Goal: Information Seeking & Learning: Learn about a topic

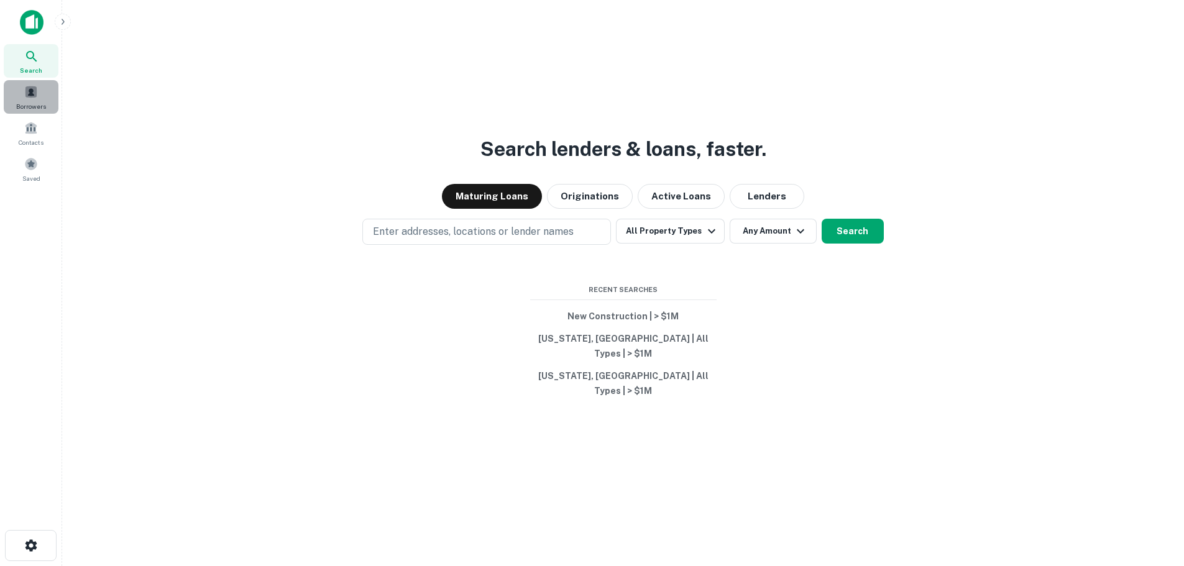
click at [28, 89] on span at bounding box center [31, 92] width 14 height 14
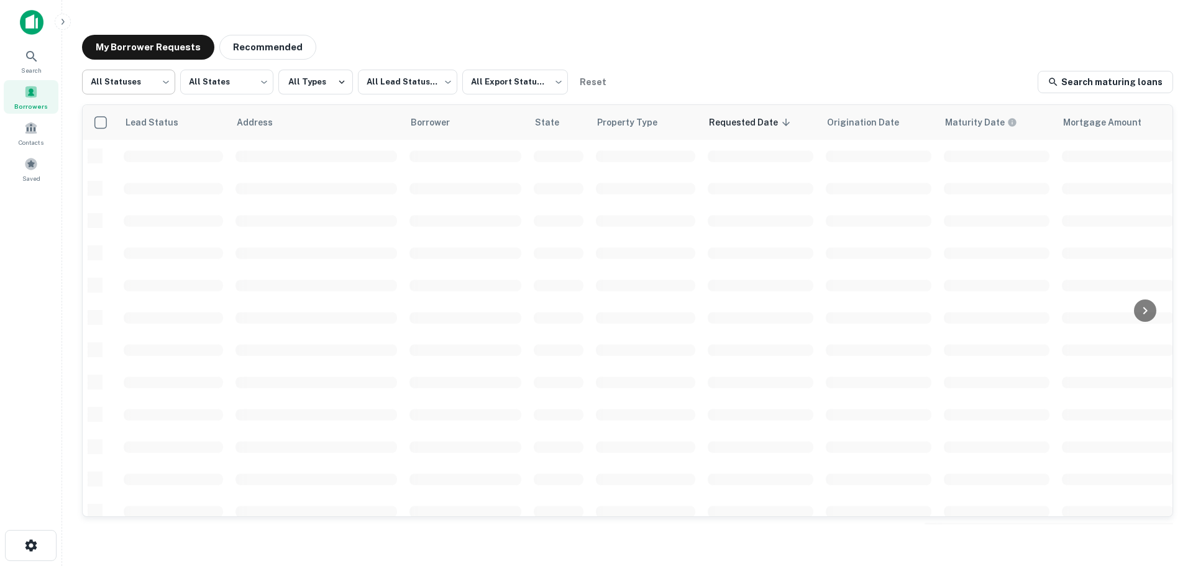
click at [168, 85] on body "Search Borrowers Contacts Saved My Borrower Requests Recommended All Statuses *…" at bounding box center [596, 283] width 1193 height 566
click at [134, 168] on li "Fulfilled" at bounding box center [128, 159] width 93 height 22
type input "*********"
click at [326, 86] on button "All Types" at bounding box center [315, 82] width 75 height 25
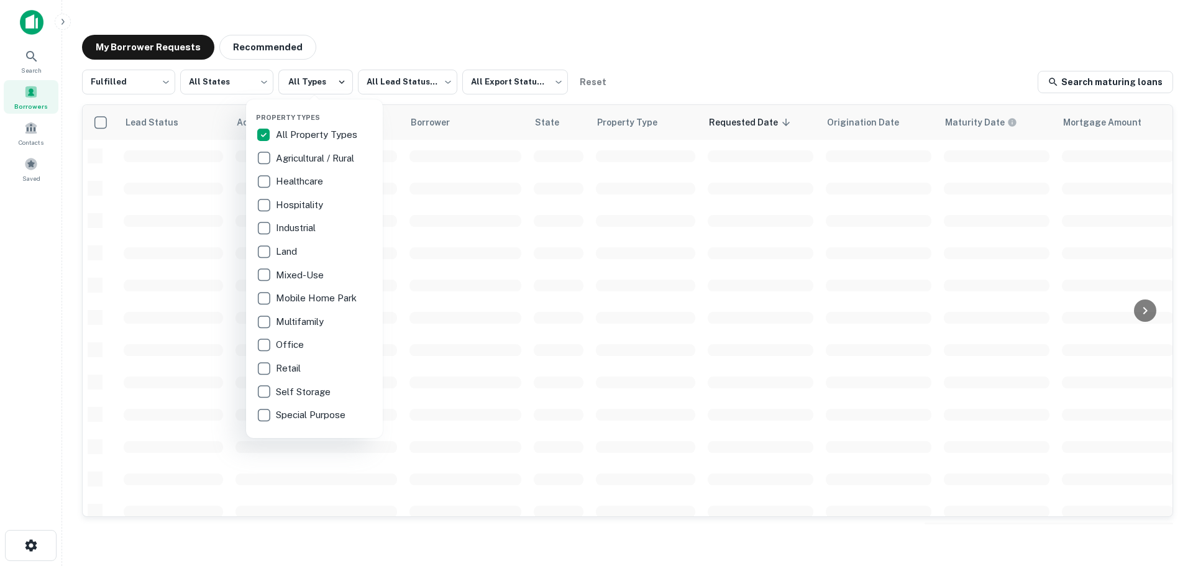
click at [401, 83] on div at bounding box center [596, 283] width 1193 height 566
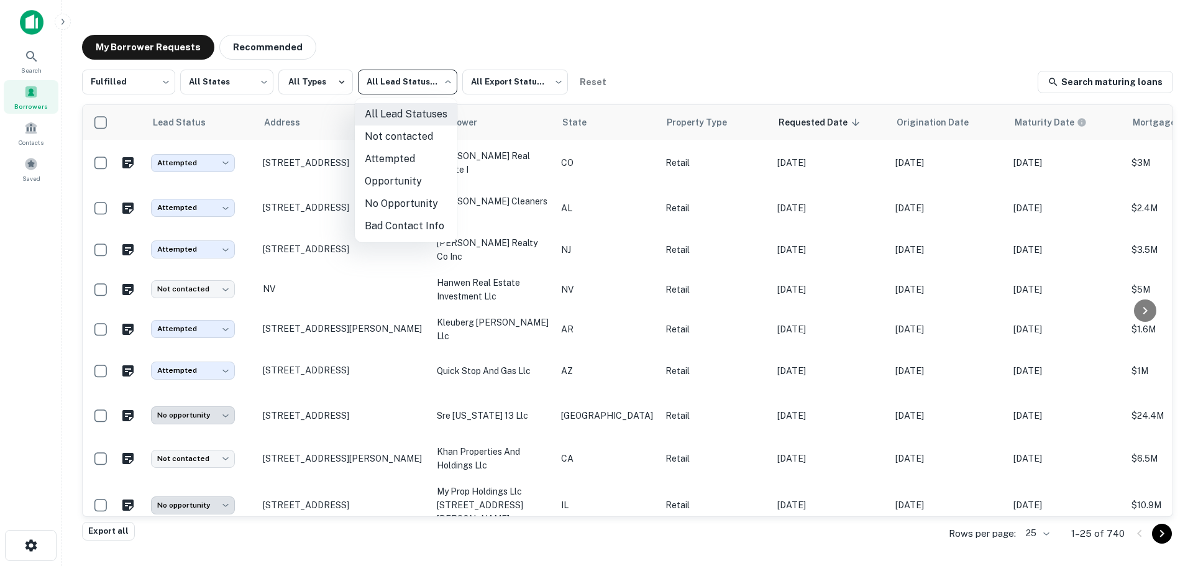
click at [411, 92] on body "Search Borrowers Contacts Saved My Borrower Requests Recommended Fulfilled ****…" at bounding box center [596, 283] width 1193 height 566
click at [403, 140] on li "Not contacted" at bounding box center [406, 137] width 103 height 22
type input "****"
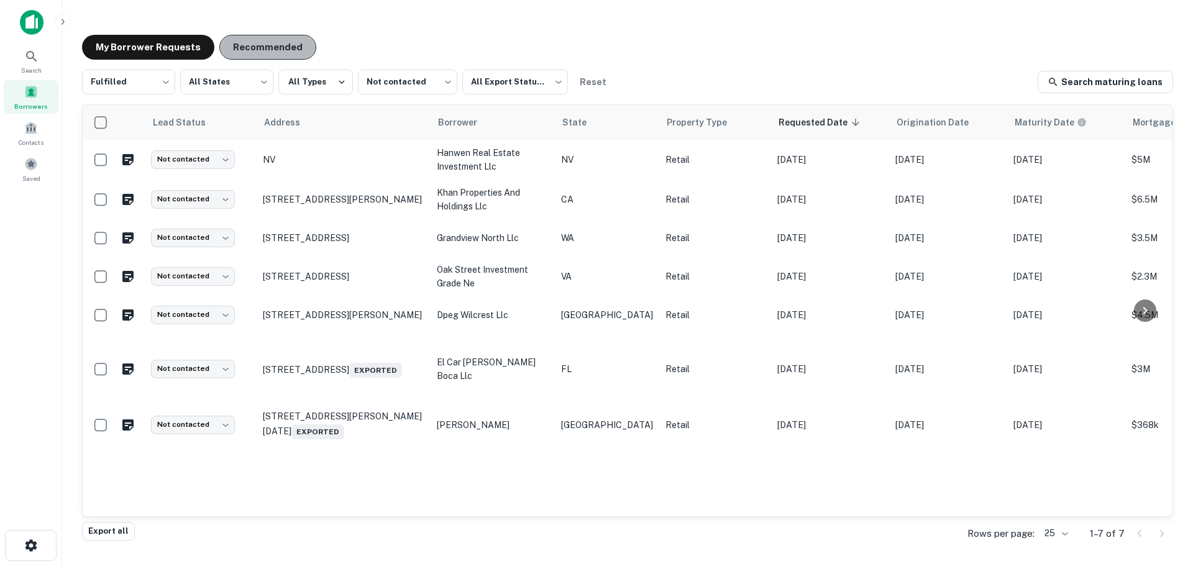
click at [295, 42] on button "Recommended" at bounding box center [267, 47] width 97 height 25
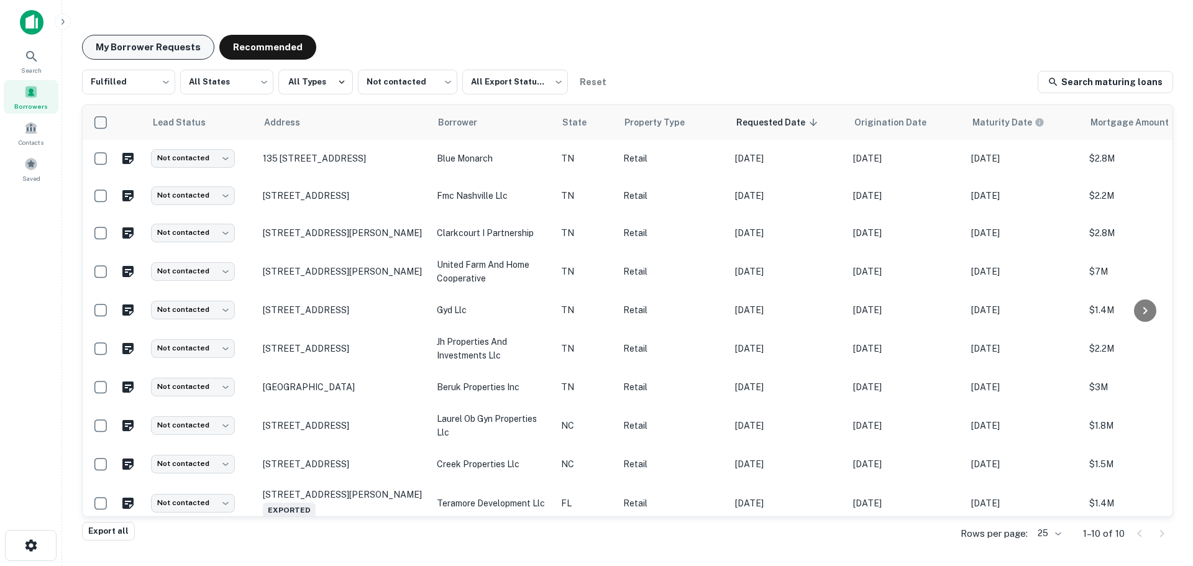
click at [185, 49] on button "My Borrower Requests" at bounding box center [148, 47] width 132 height 25
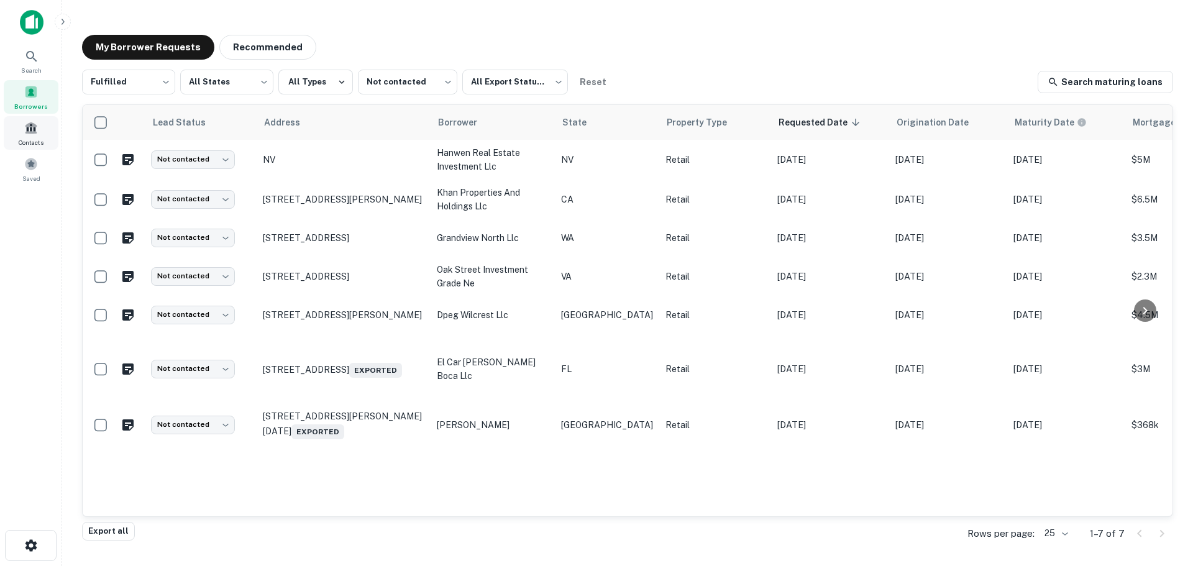
click at [39, 140] on span "Contacts" at bounding box center [31, 142] width 25 height 10
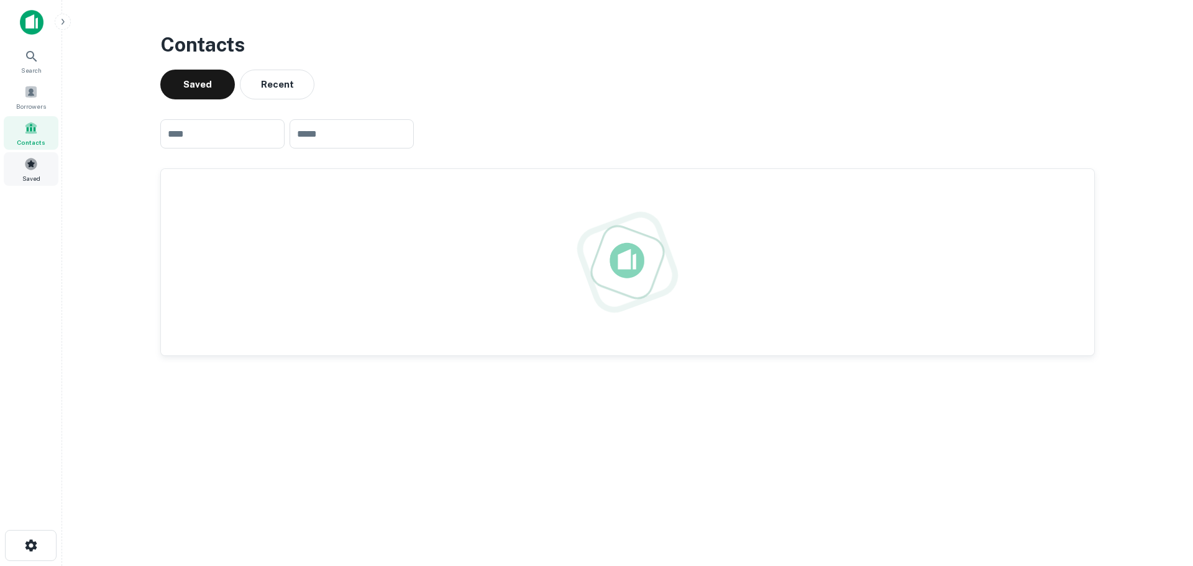
click at [34, 167] on span at bounding box center [31, 164] width 14 height 14
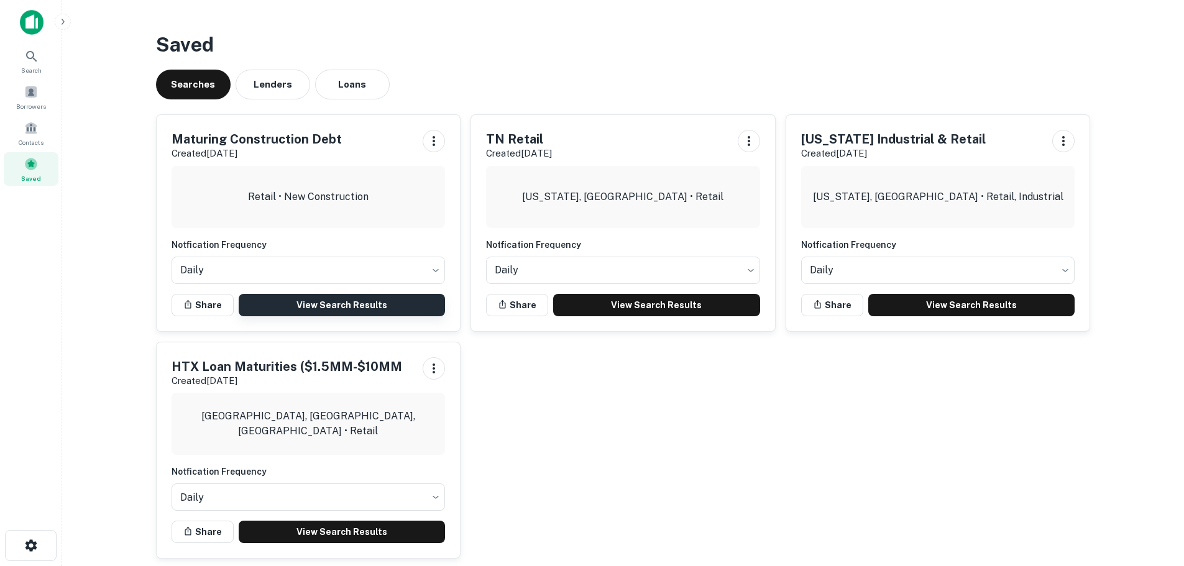
click at [311, 301] on link "View Search Results" at bounding box center [342, 305] width 207 height 22
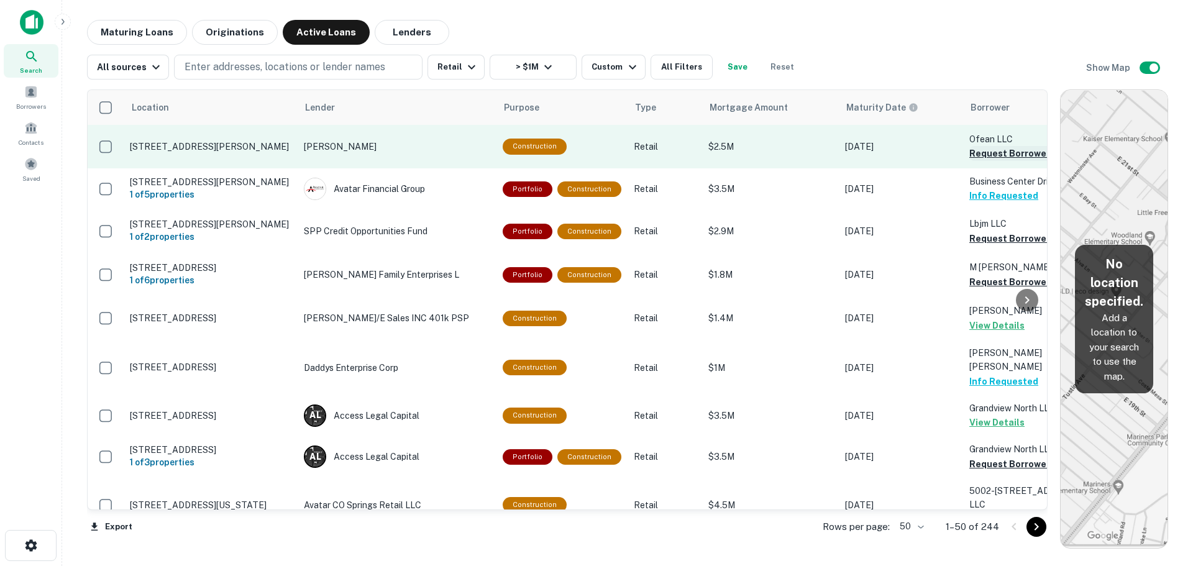
click at [974, 157] on button "Request Borrower Info" at bounding box center [1020, 153] width 101 height 15
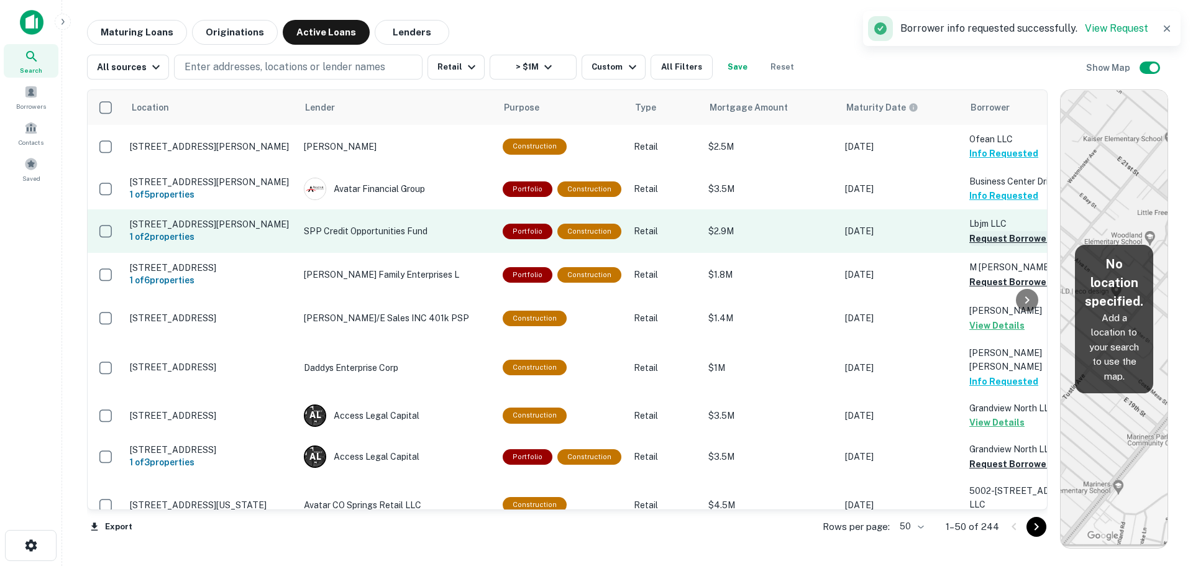
click at [990, 246] on button "Request Borrower Info" at bounding box center [1020, 238] width 101 height 15
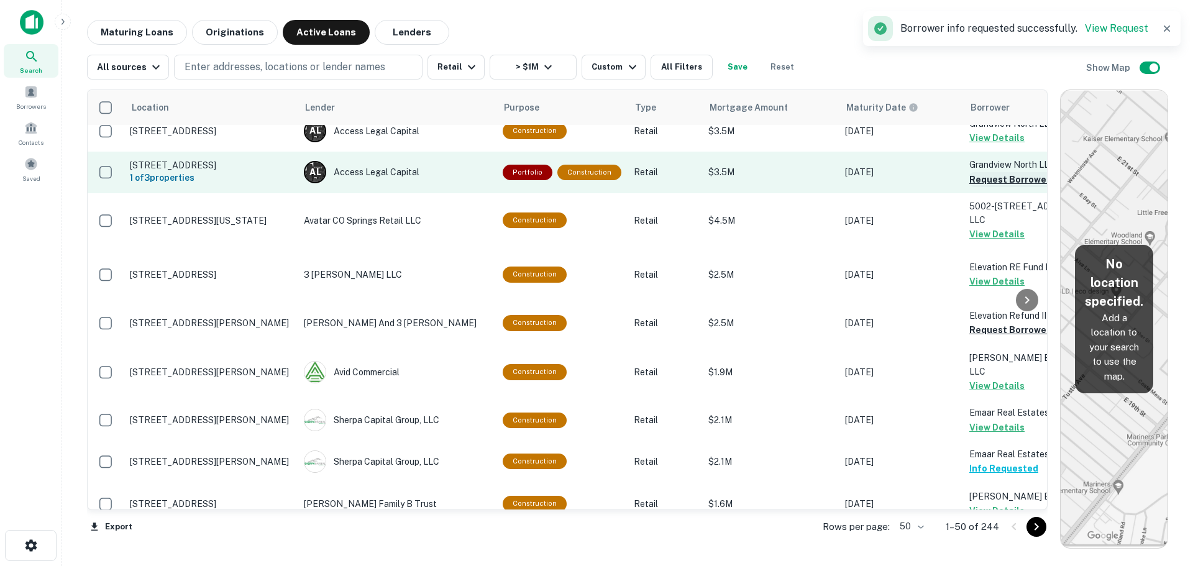
scroll to position [311, 0]
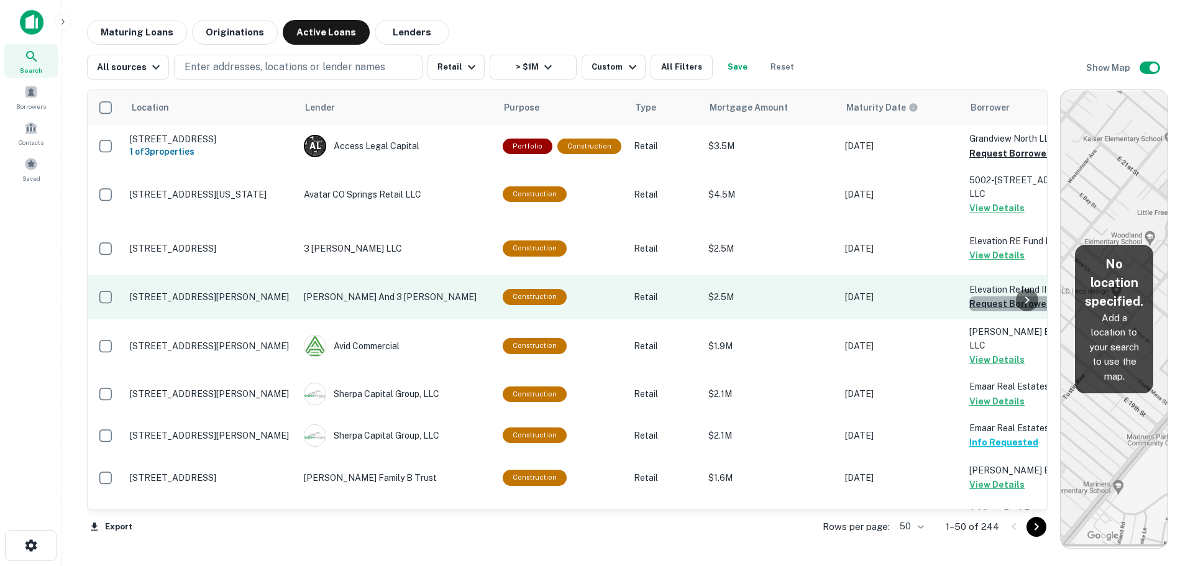
click at [990, 311] on button "Request Borrower Info" at bounding box center [1020, 303] width 101 height 15
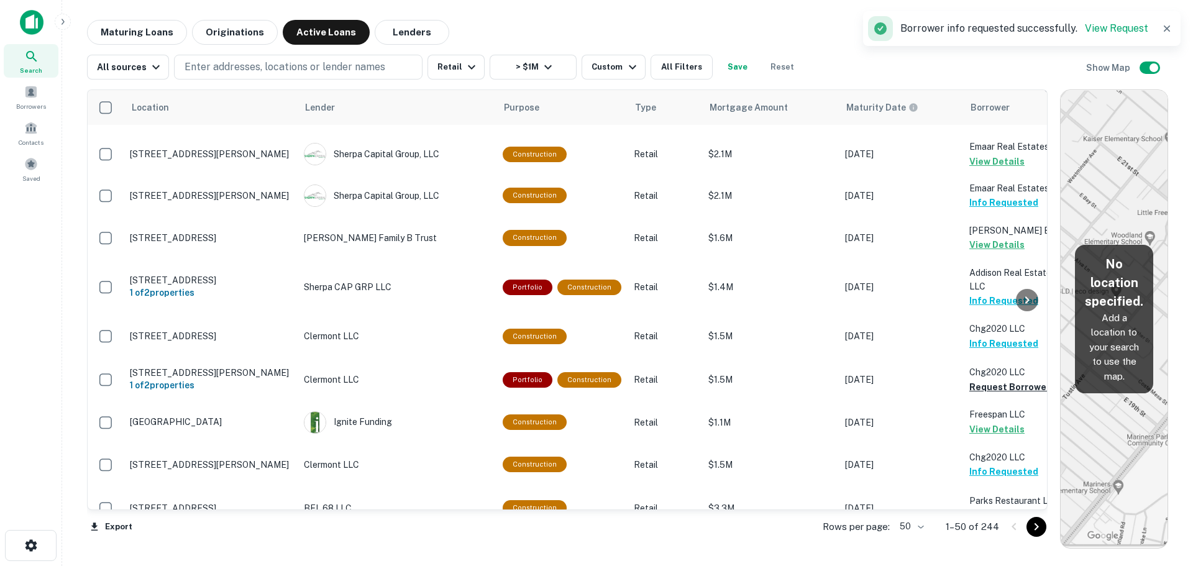
scroll to position [621, 0]
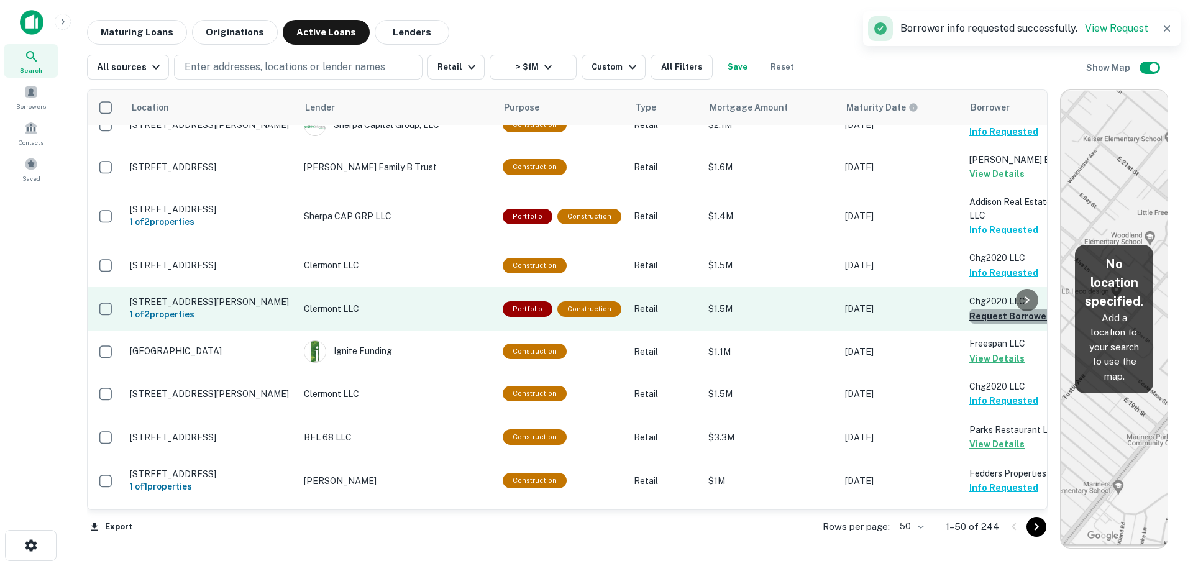
click at [997, 324] on button "Request Borrower Info" at bounding box center [1020, 316] width 101 height 15
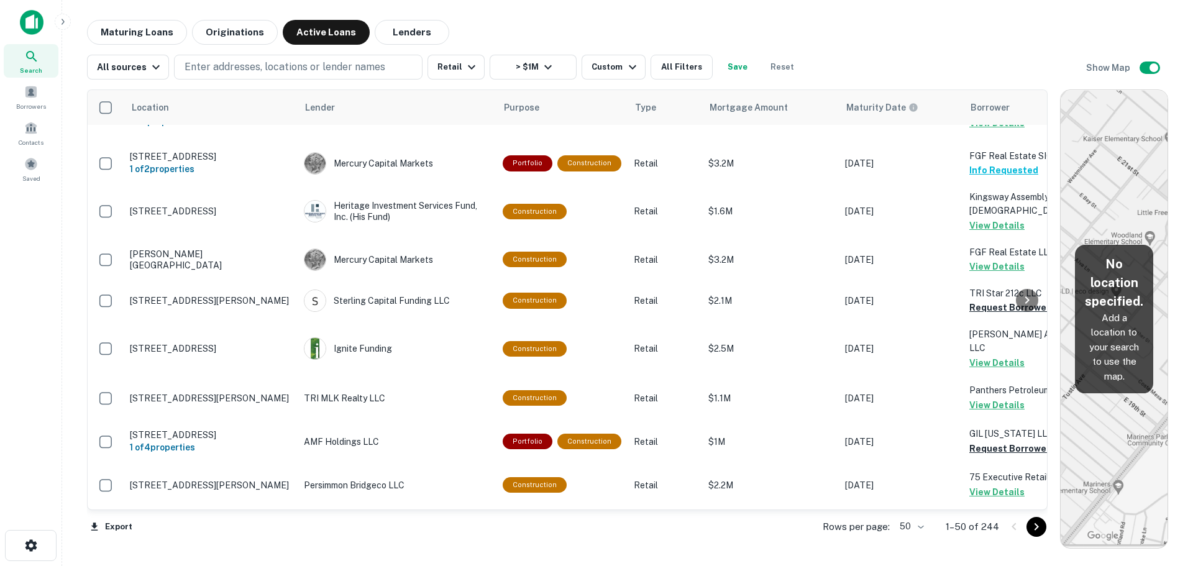
scroll to position [1119, 0]
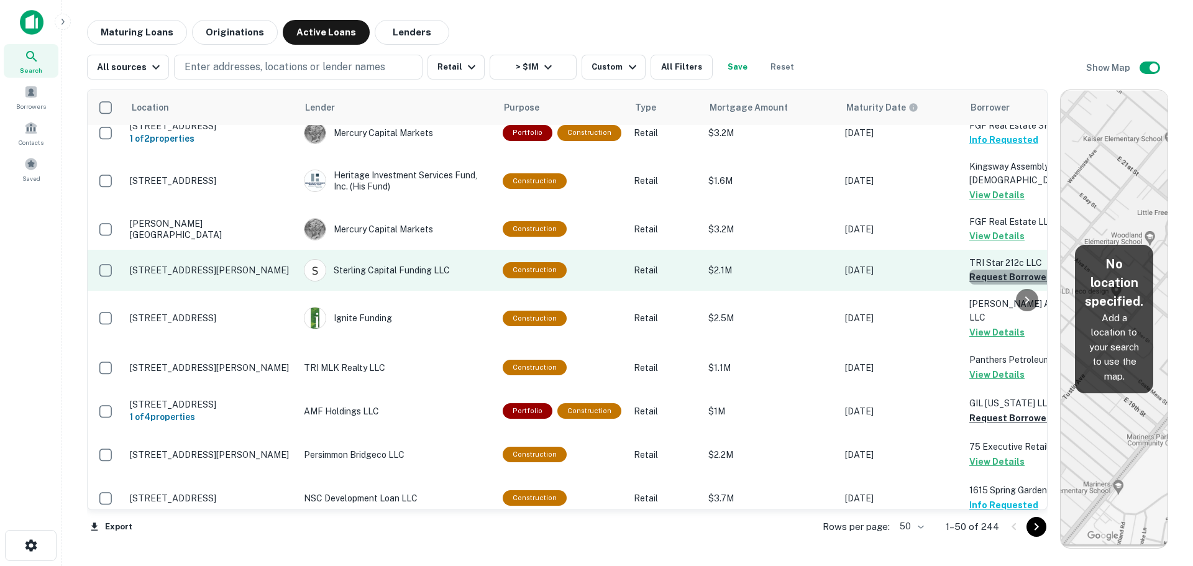
click at [988, 285] on button "Request Borrower Info" at bounding box center [1020, 277] width 101 height 15
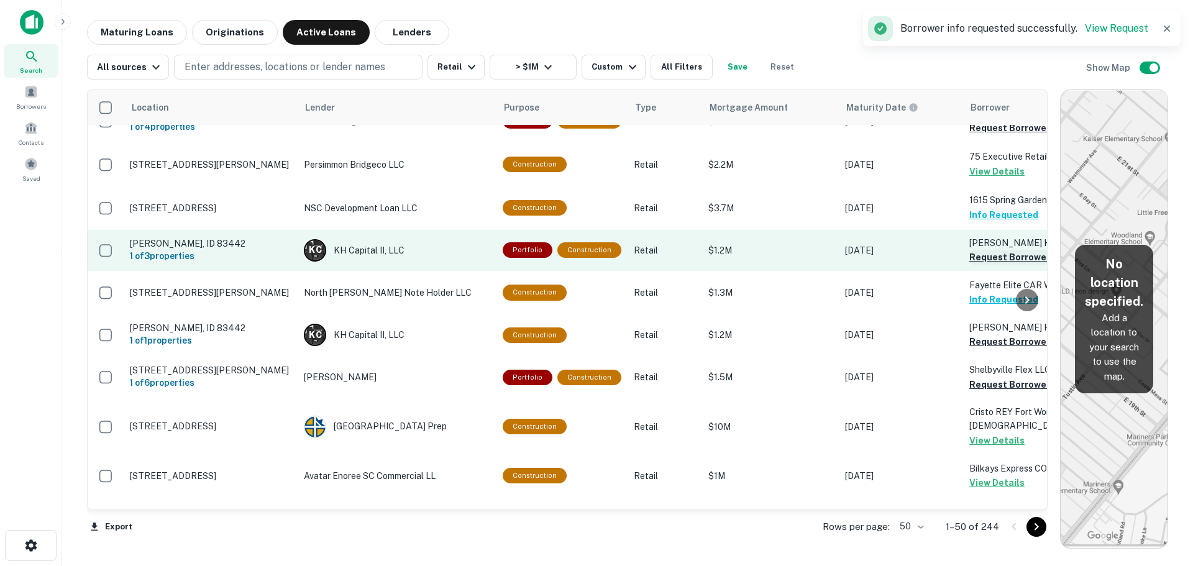
scroll to position [1429, 0]
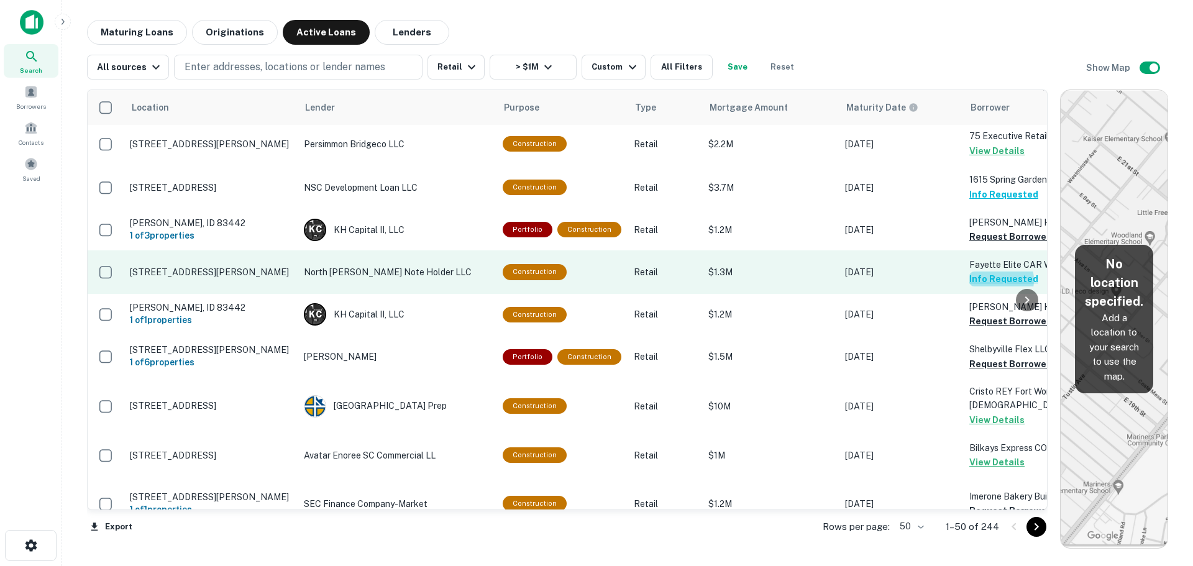
click at [988, 287] on button "Info Requested" at bounding box center [1004, 279] width 69 height 15
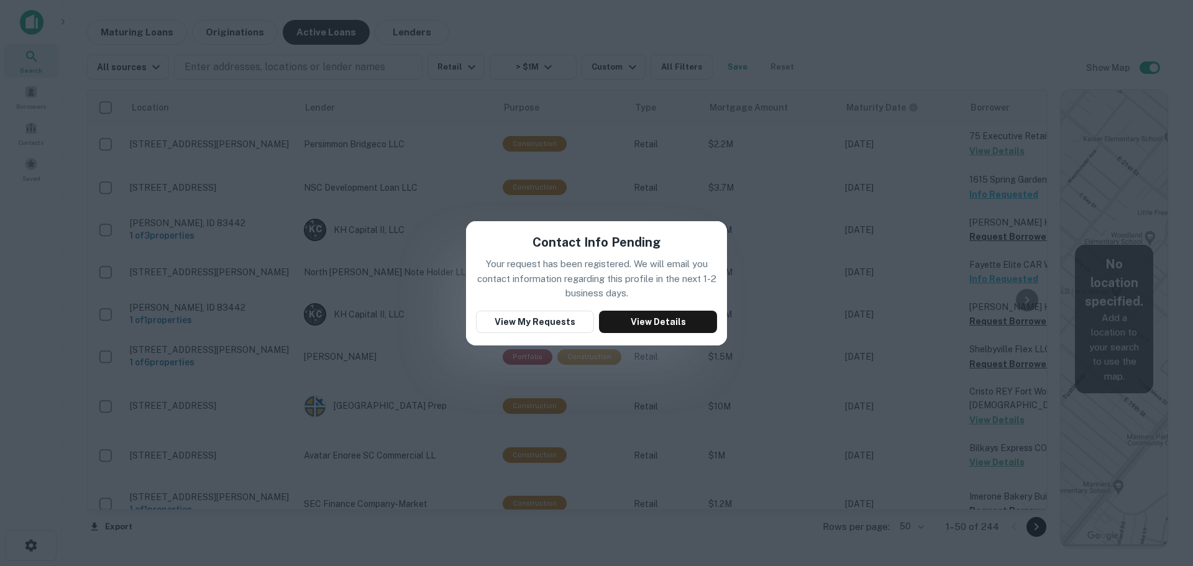
click at [798, 296] on div "Contact Info Pending Your request has been registered. We will email you contac…" at bounding box center [596, 283] width 1193 height 566
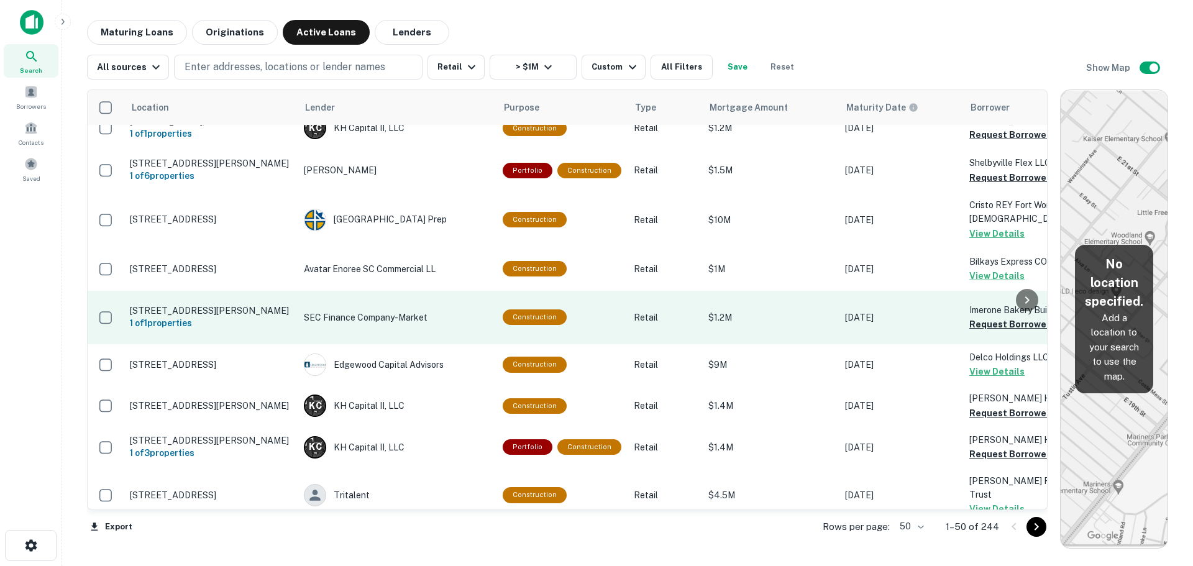
scroll to position [1678, 0]
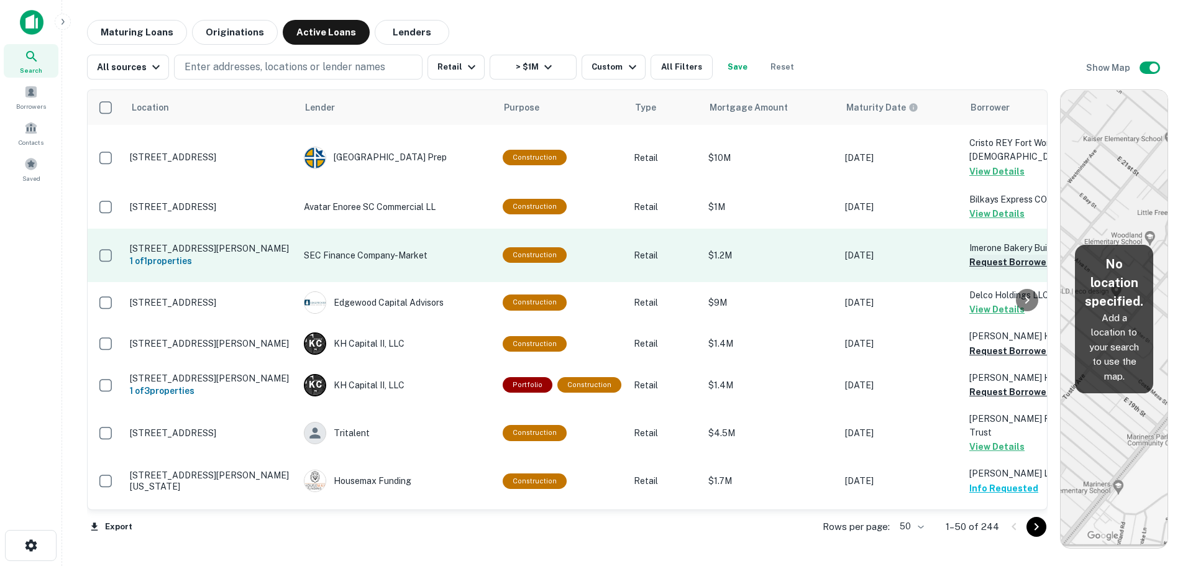
click at [981, 270] on button "Request Borrower Info" at bounding box center [1020, 262] width 101 height 15
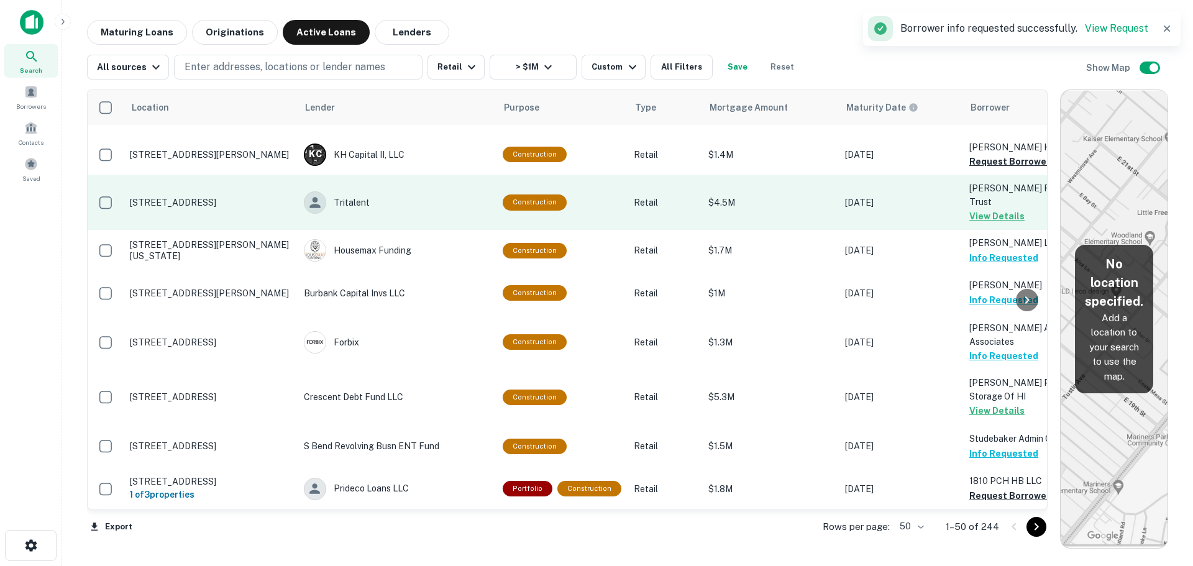
scroll to position [2009, 0]
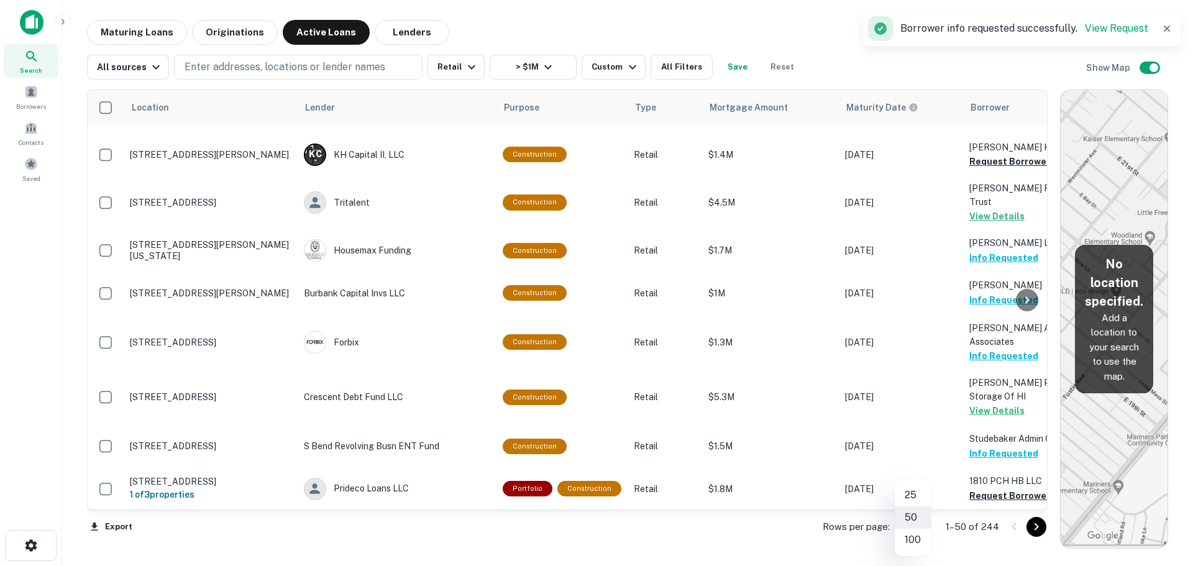
click at [930, 526] on body "Search Borrowers Contacts Saved Maturing Loans Originations Active Loans Lender…" at bounding box center [596, 283] width 1193 height 566
click at [922, 548] on li "100" at bounding box center [913, 540] width 36 height 22
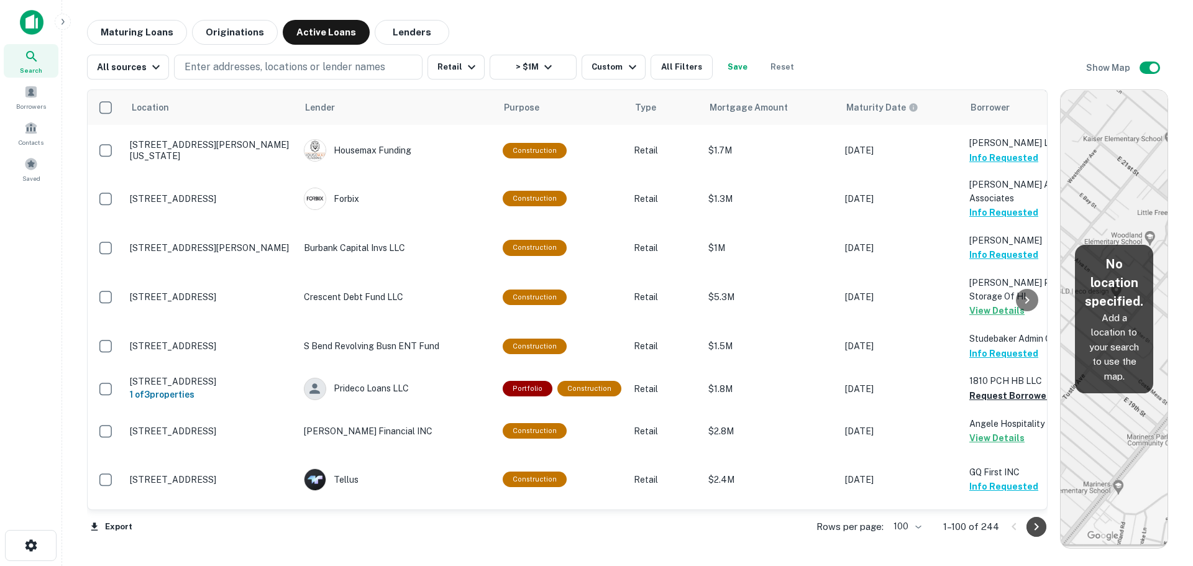
click at [1042, 527] on icon "Go to next page" at bounding box center [1036, 527] width 15 height 15
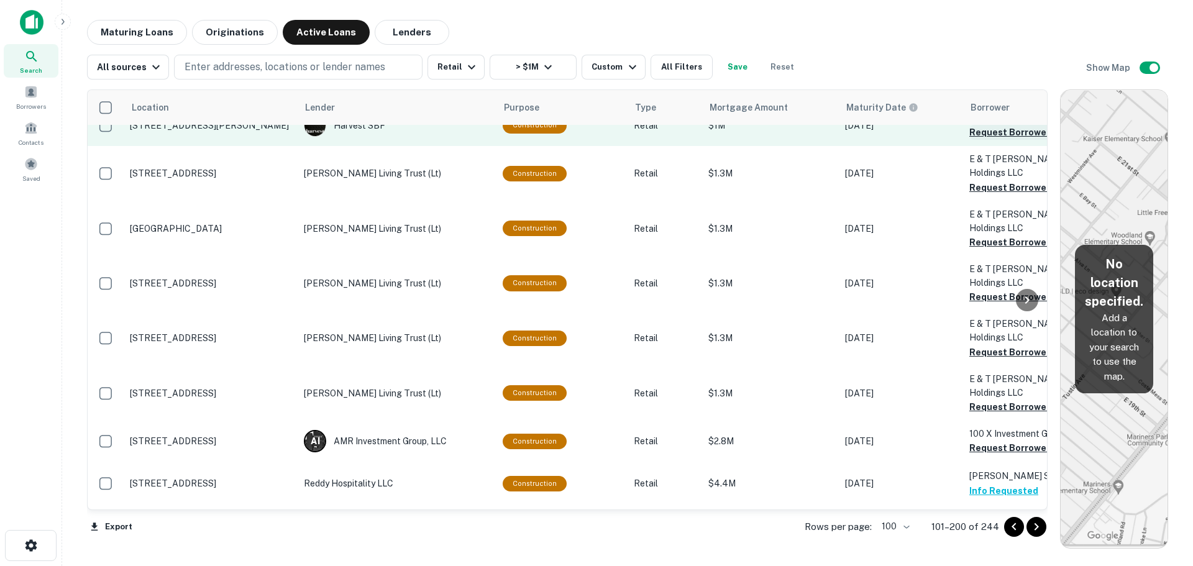
click at [996, 140] on button "Request Borrower Info" at bounding box center [1020, 132] width 101 height 15
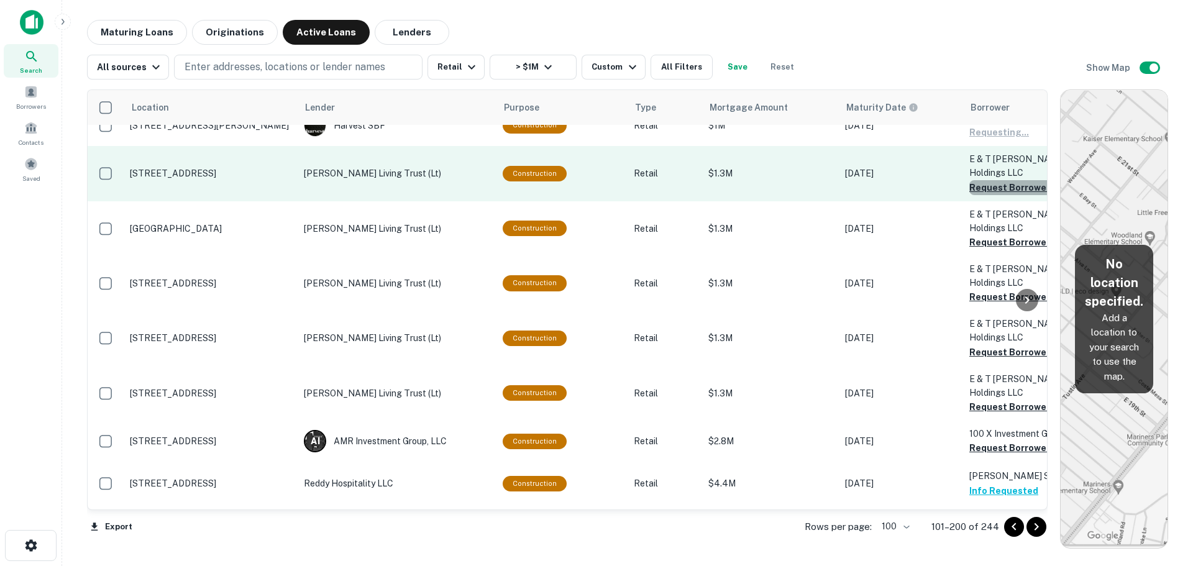
click at [991, 195] on button "Request Borrower Info" at bounding box center [1020, 187] width 101 height 15
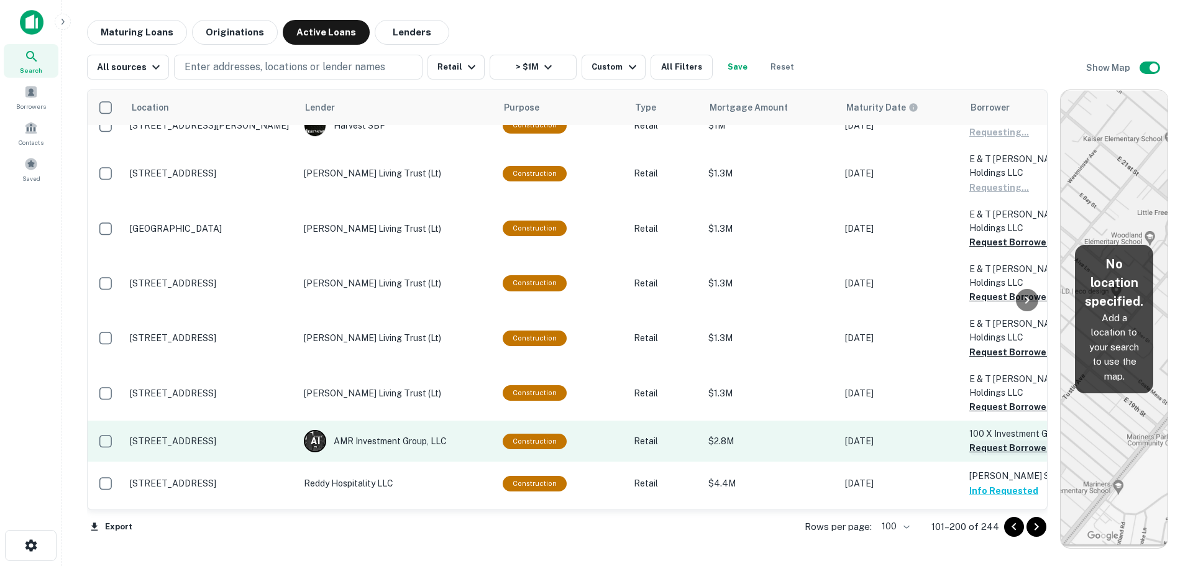
click at [983, 441] on button "Request Borrower Info" at bounding box center [1020, 448] width 101 height 15
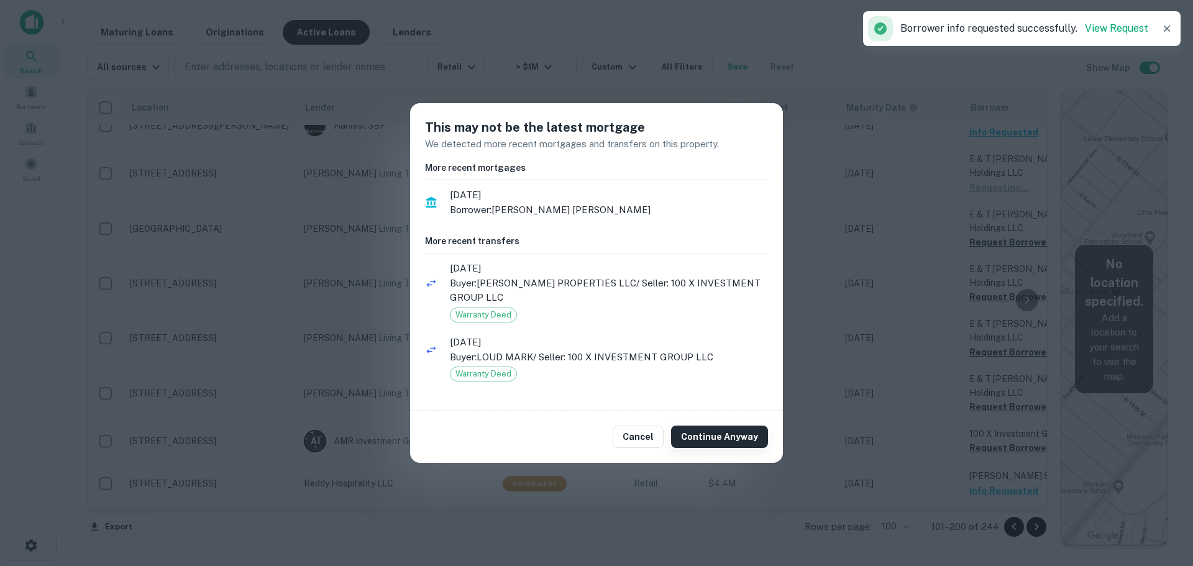
click at [738, 437] on button "Continue Anyway" at bounding box center [719, 437] width 97 height 22
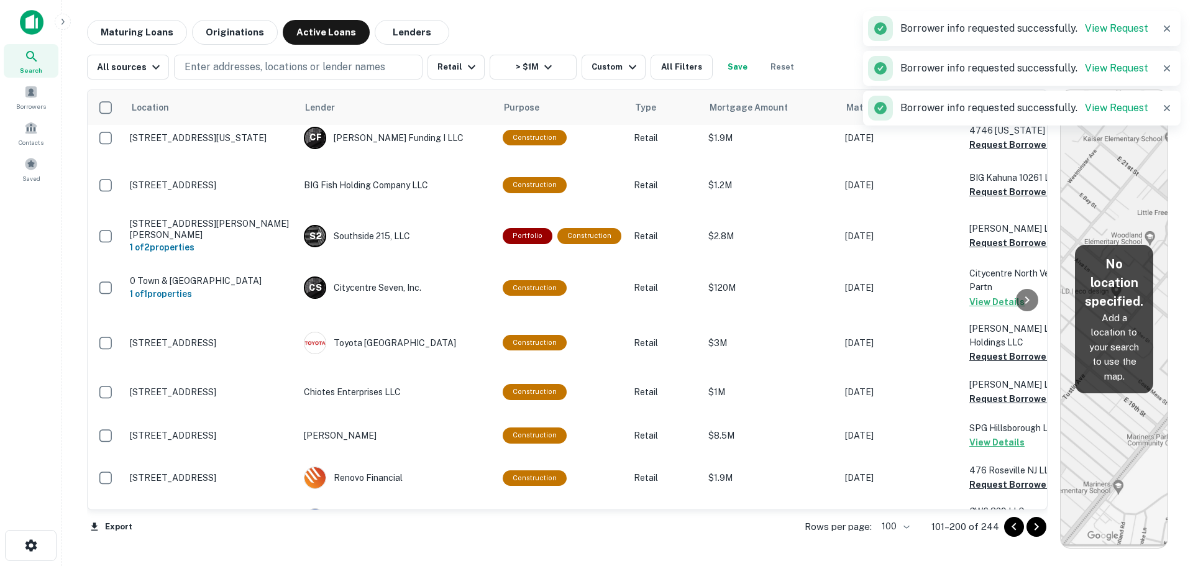
scroll to position [2630, 0]
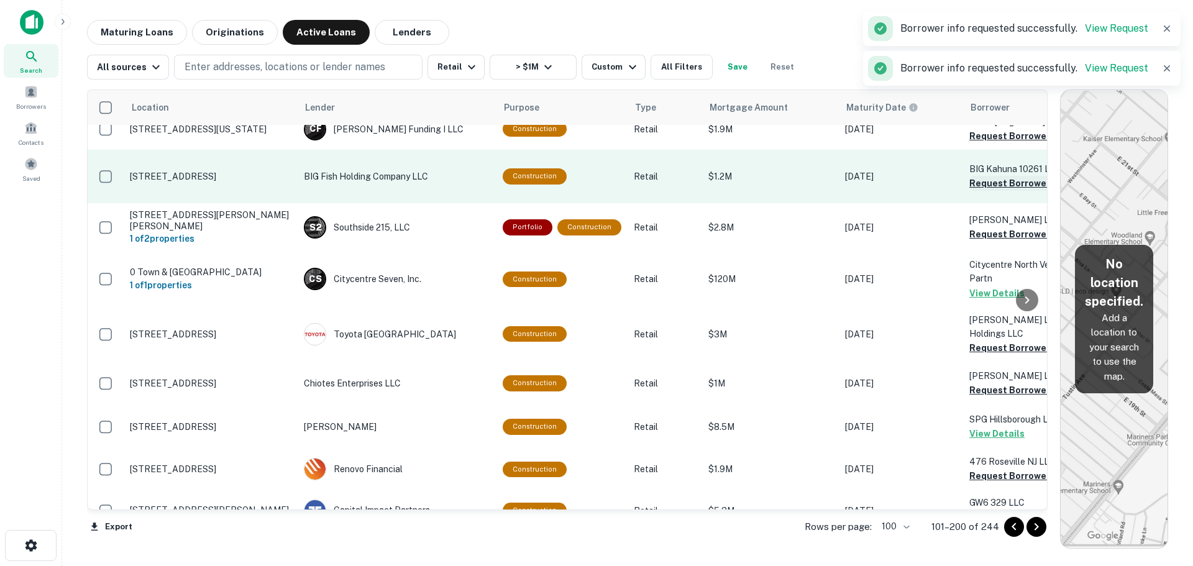
click at [1004, 191] on button "Request Borrower Info" at bounding box center [1020, 183] width 101 height 15
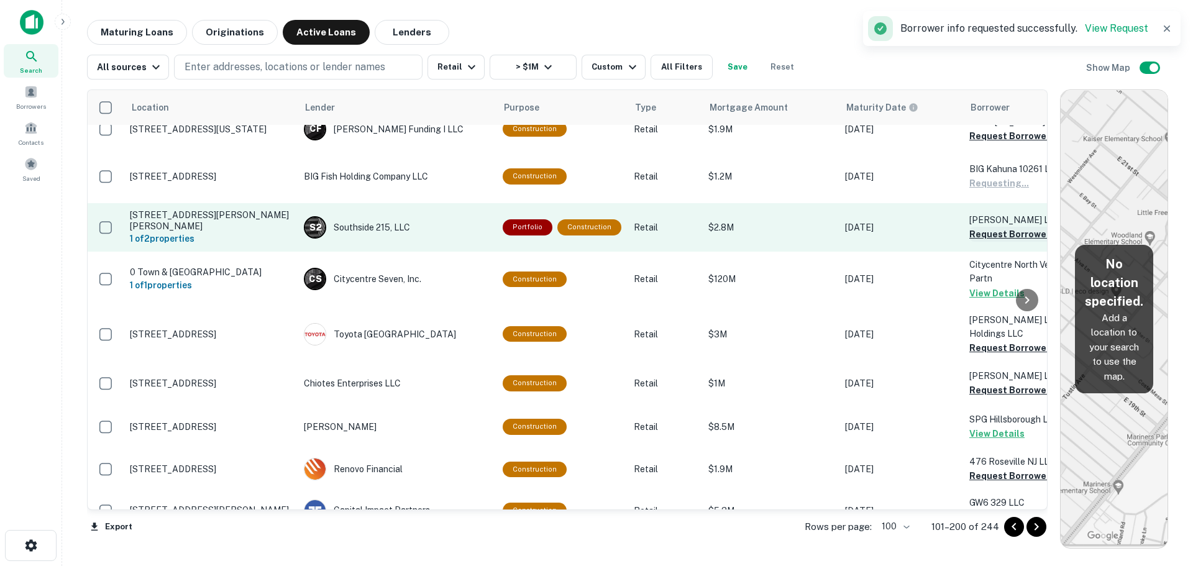
click at [989, 242] on button "Request Borrower Info" at bounding box center [1020, 234] width 101 height 15
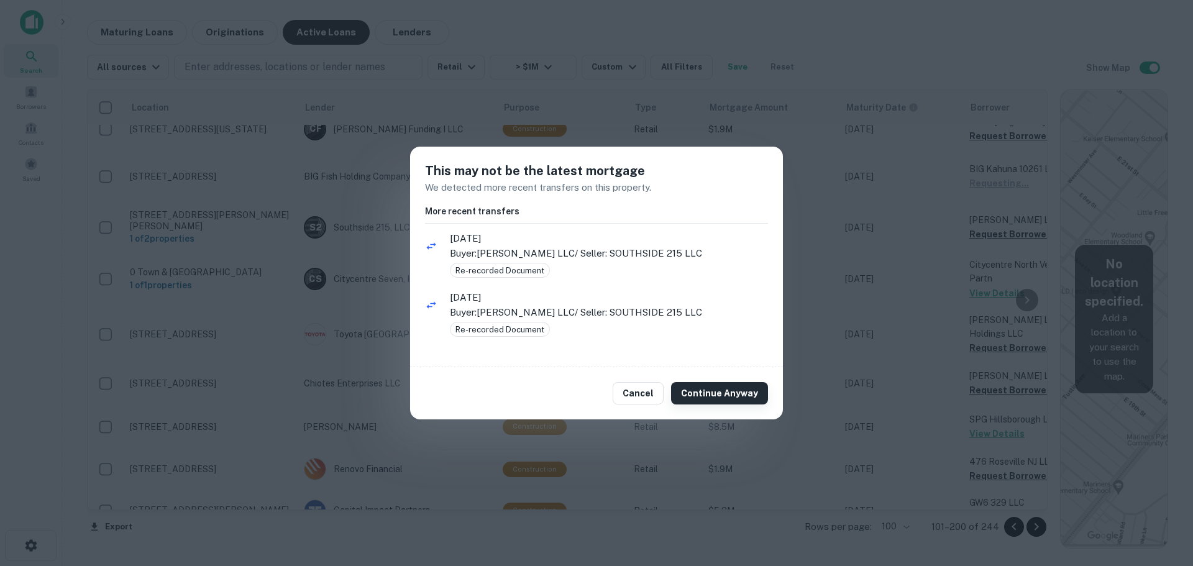
click at [710, 395] on button "Continue Anyway" at bounding box center [719, 393] width 97 height 22
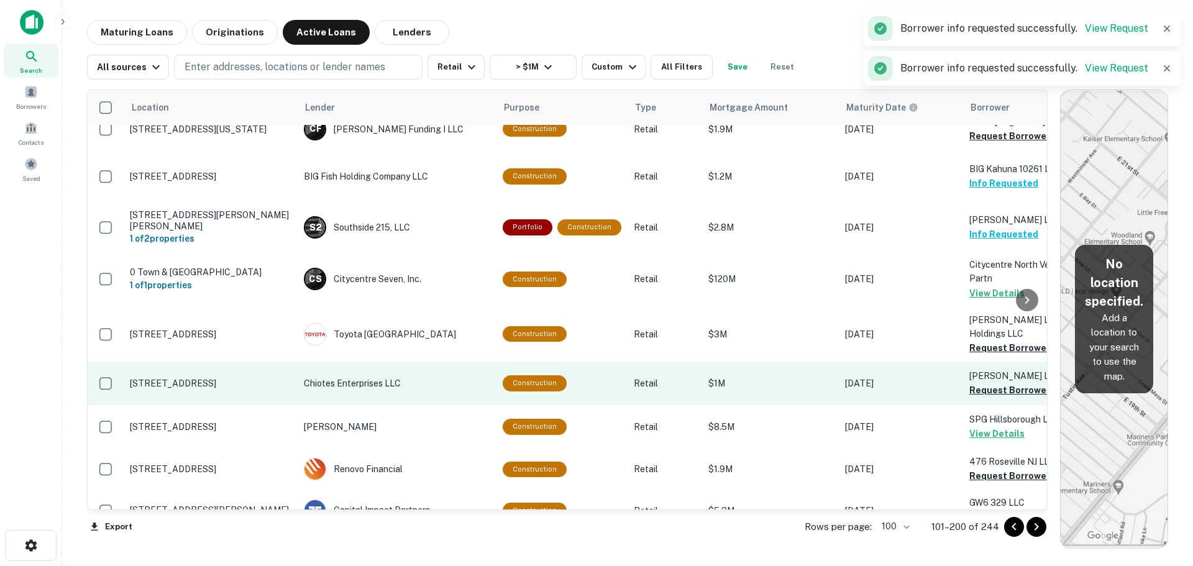
click at [988, 405] on td "[PERSON_NAME] LLC Request Borrower Info" at bounding box center [1031, 384] width 137 height 44
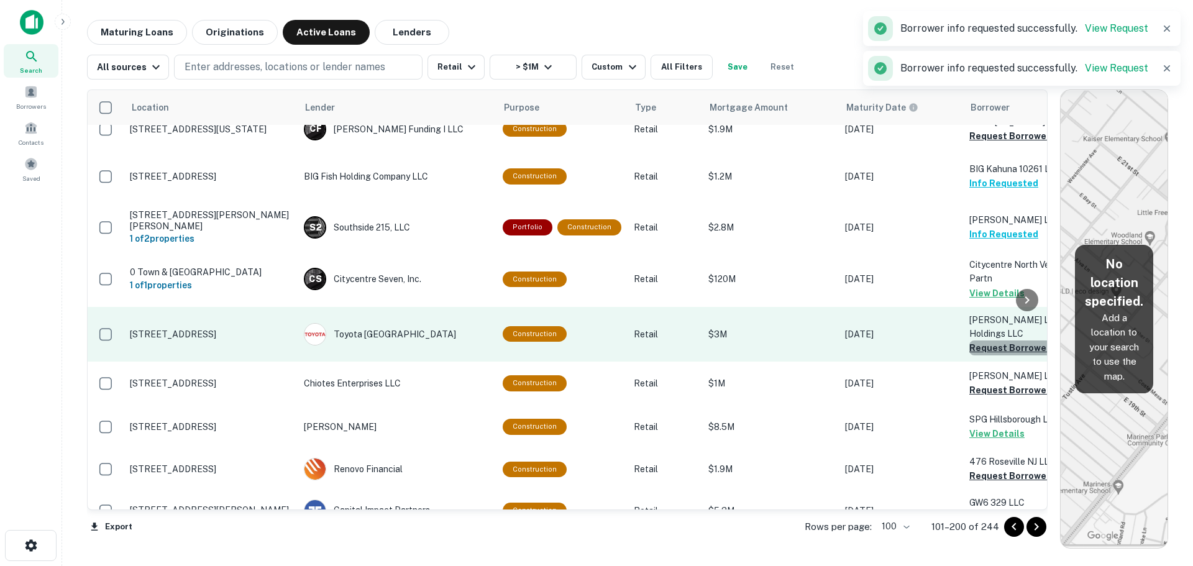
click at [989, 355] on button "Request Borrower Info" at bounding box center [1020, 348] width 101 height 15
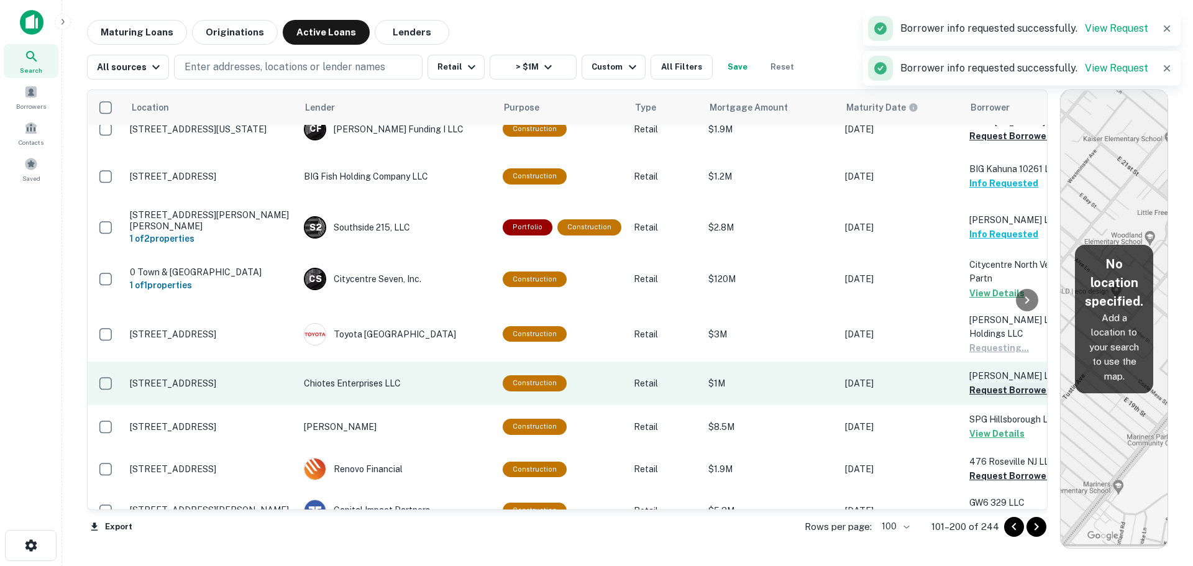
click at [988, 398] on button "Request Borrower Info" at bounding box center [1020, 390] width 101 height 15
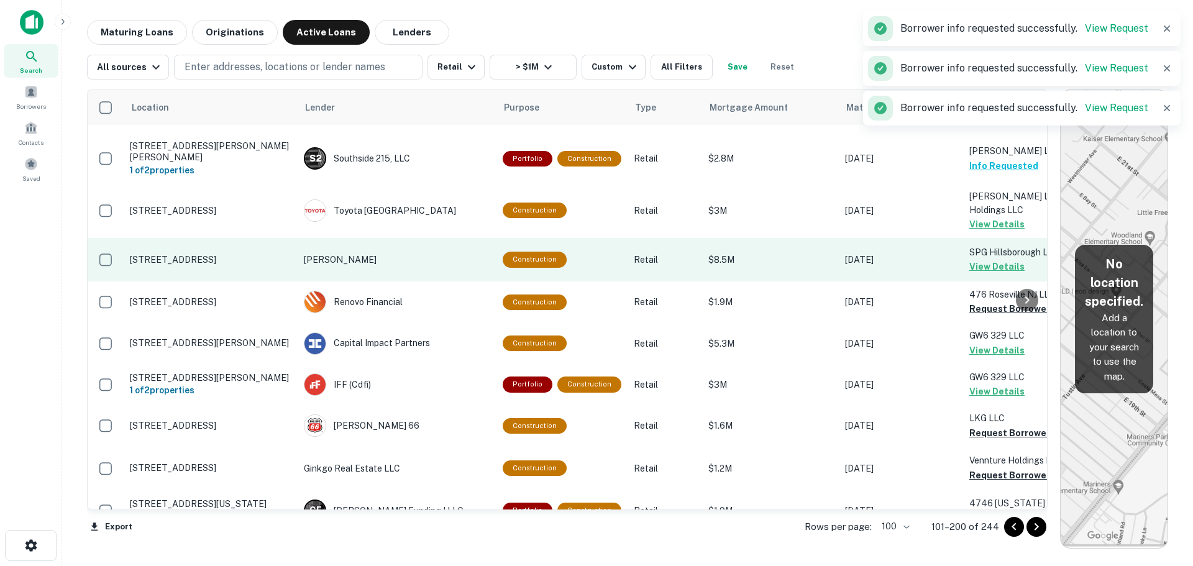
scroll to position [2817, 0]
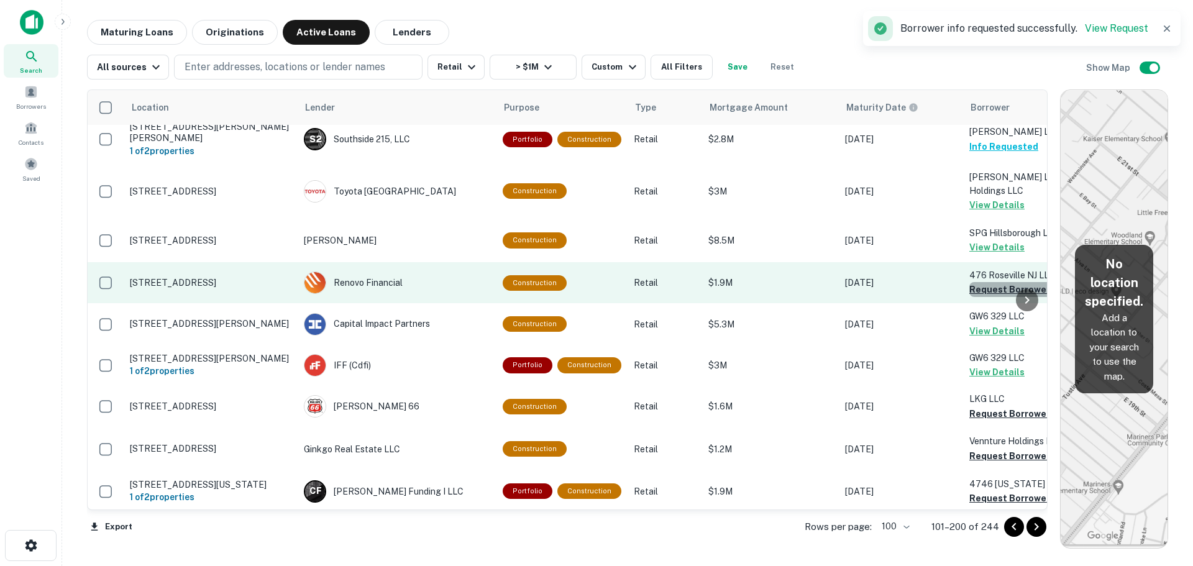
click at [983, 297] on button "Request Borrower Info" at bounding box center [1020, 289] width 101 height 15
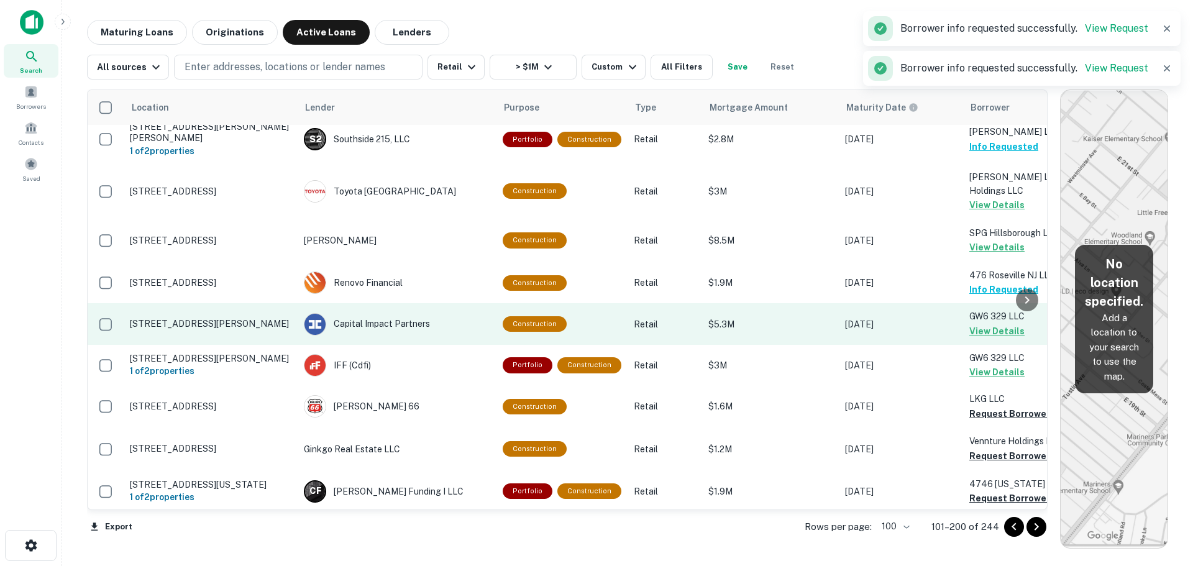
scroll to position [2941, 0]
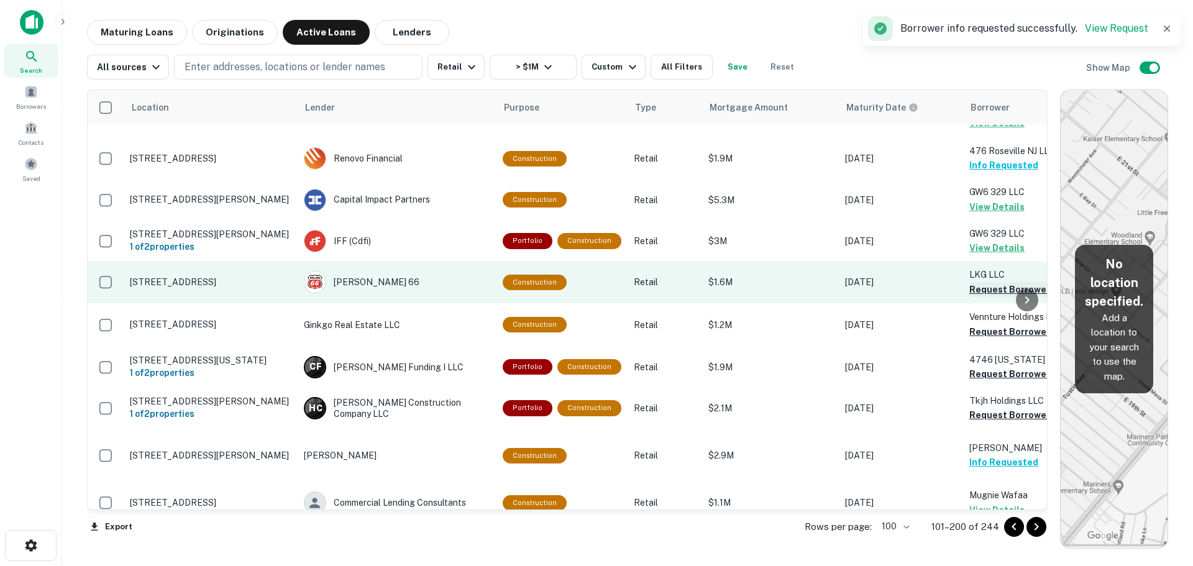
click at [999, 297] on button "Request Borrower Info" at bounding box center [1020, 289] width 101 height 15
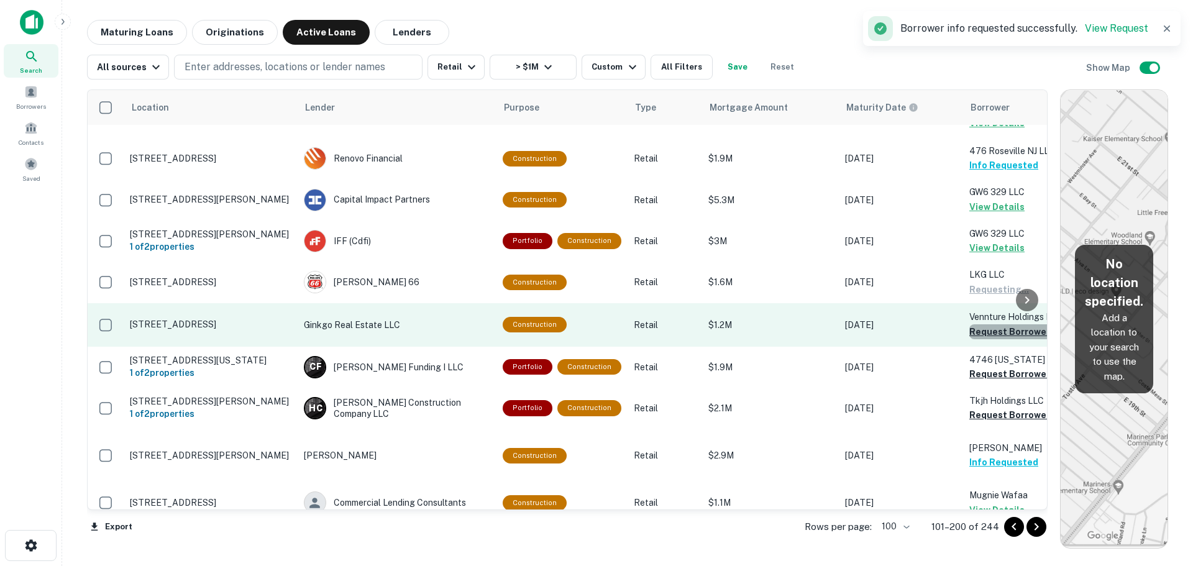
click at [971, 339] on button "Request Borrower Info" at bounding box center [1020, 331] width 101 height 15
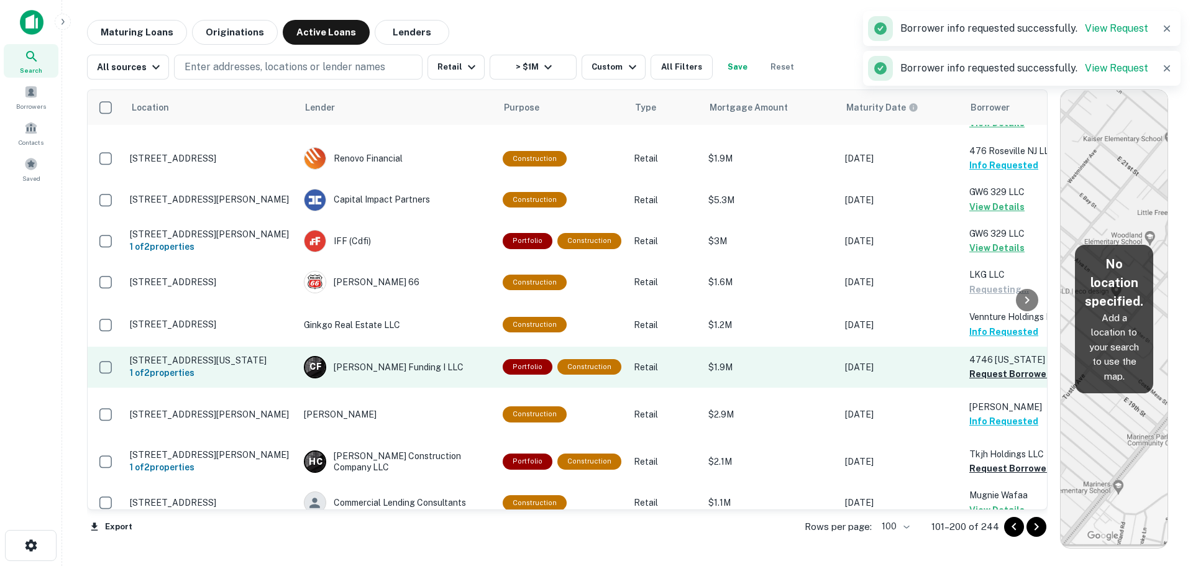
scroll to position [3003, 0]
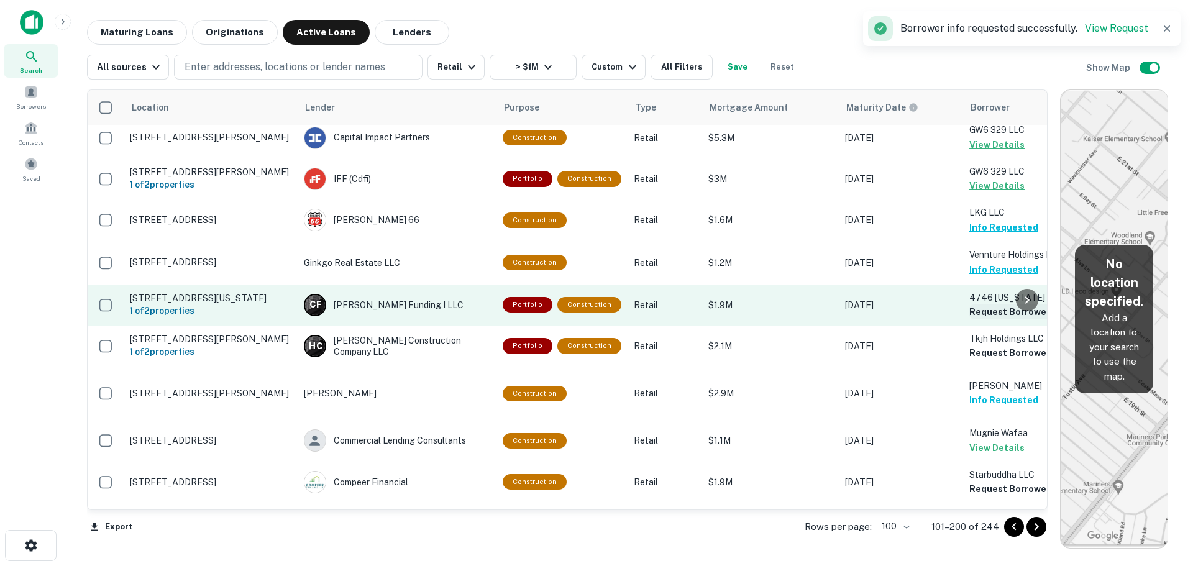
click at [976, 319] on button "Request Borrower Info" at bounding box center [1020, 312] width 101 height 15
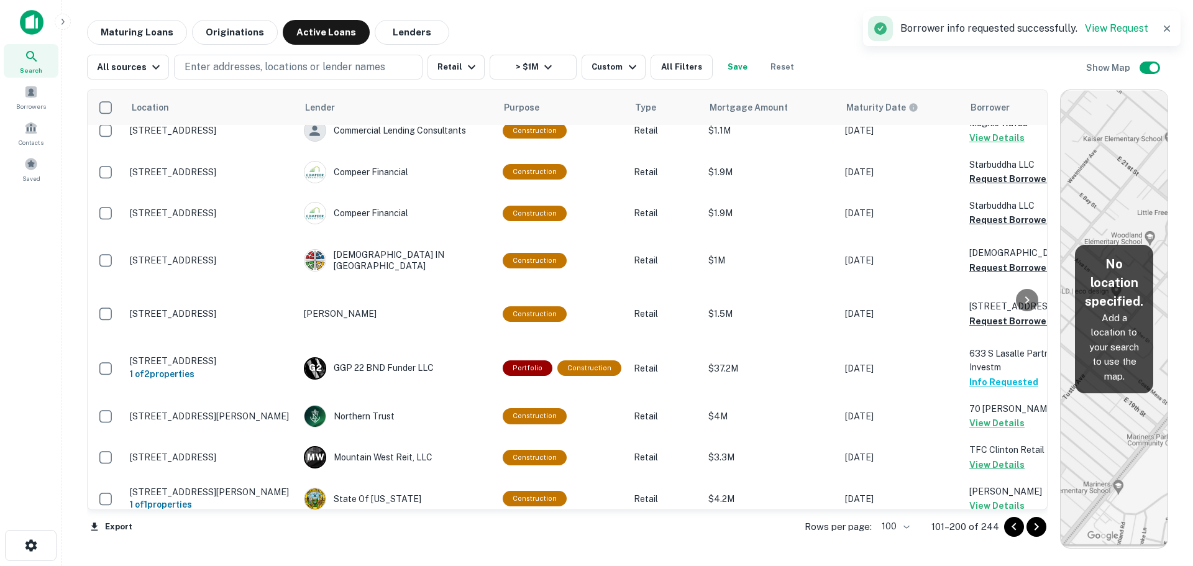
scroll to position [3314, 0]
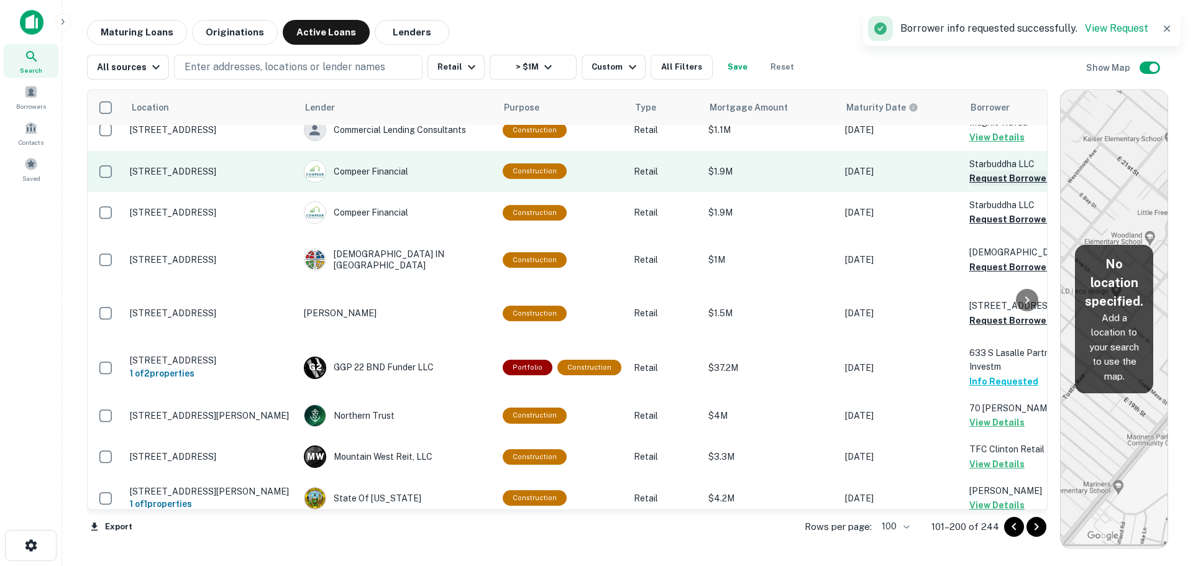
click at [996, 186] on button "Request Borrower Info" at bounding box center [1020, 178] width 101 height 15
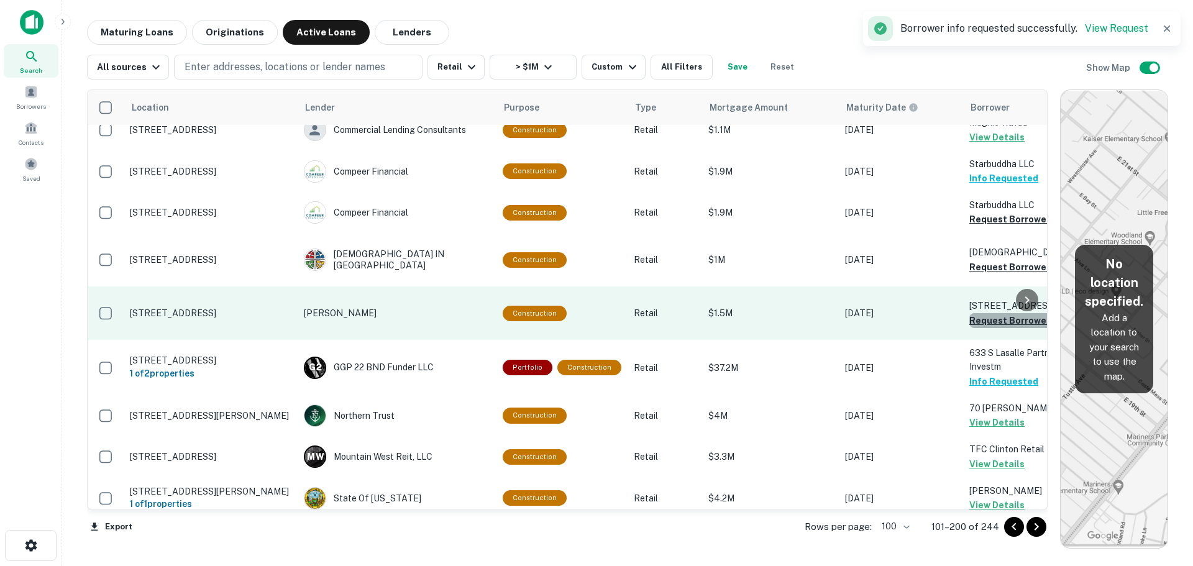
click at [970, 328] on button "Request Borrower Info" at bounding box center [1020, 320] width 101 height 15
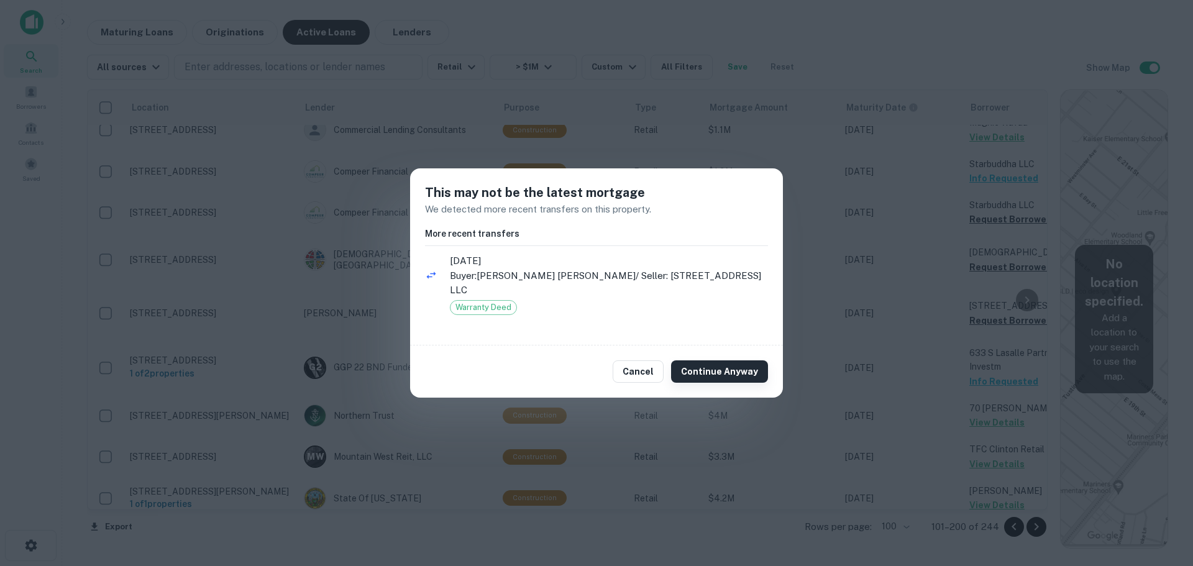
click at [751, 360] on button "Continue Anyway" at bounding box center [719, 371] width 97 height 22
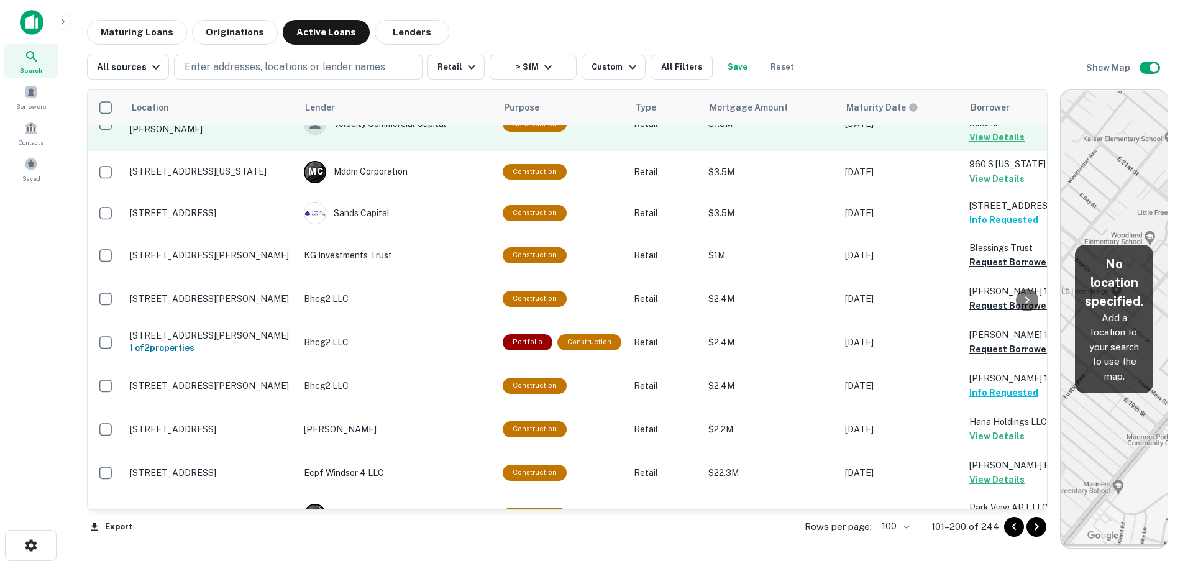
scroll to position [3997, 0]
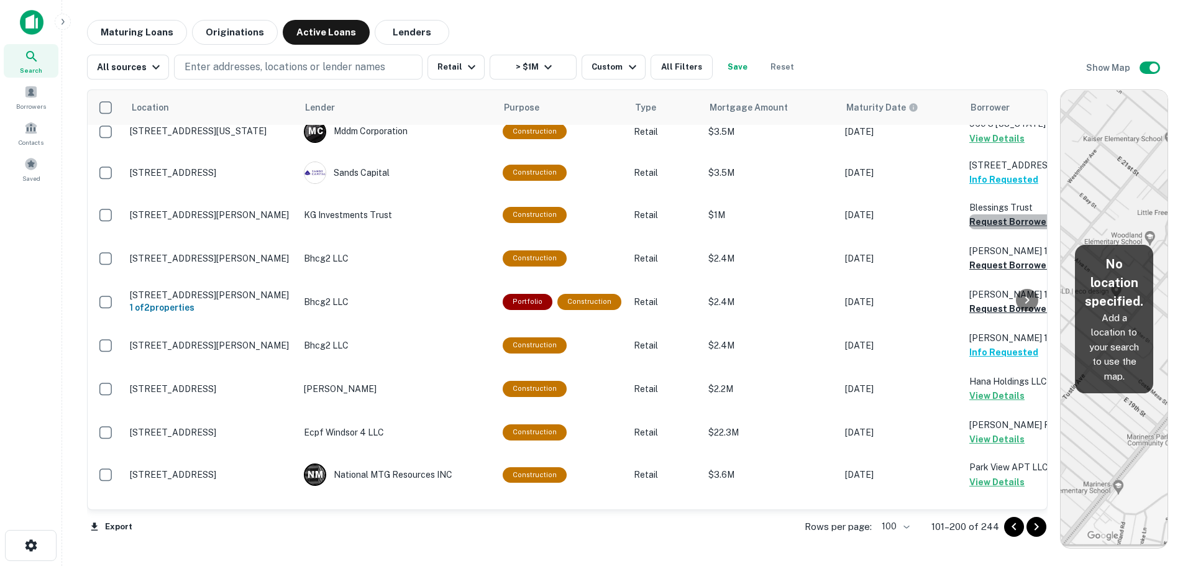
click at [991, 229] on button "Request Borrower Info" at bounding box center [1020, 221] width 101 height 15
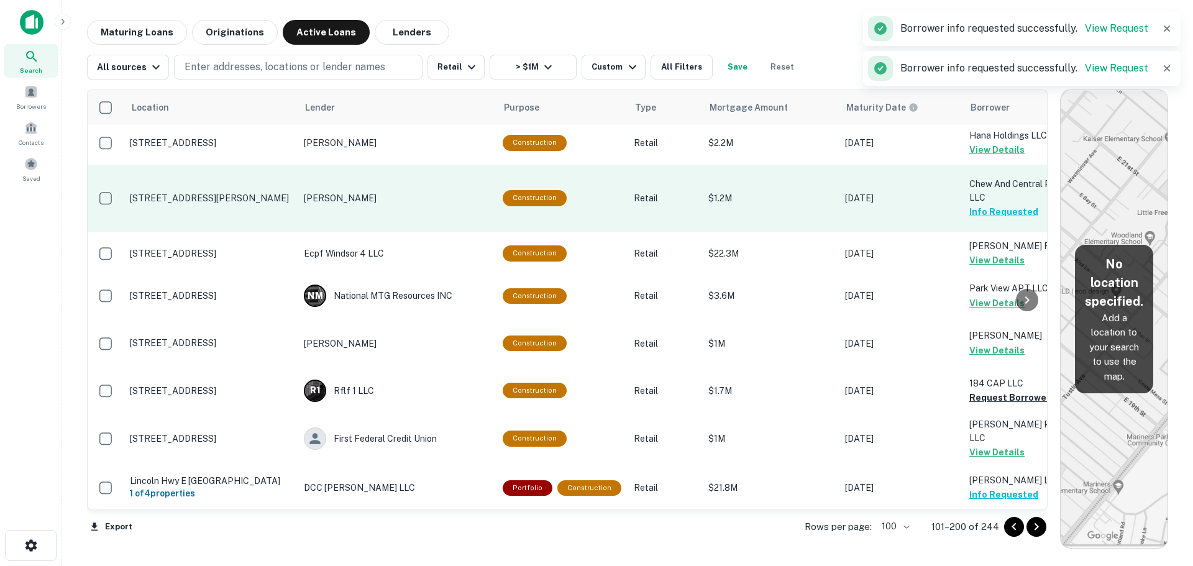
scroll to position [4545, 0]
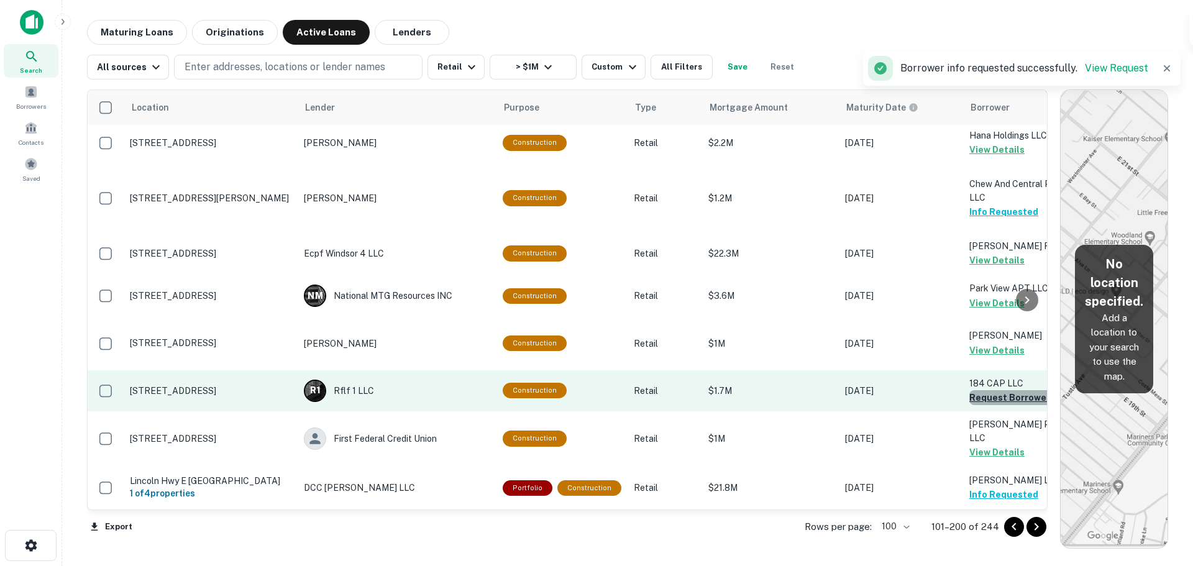
click at [978, 390] on button "Request Borrower Info" at bounding box center [1020, 397] width 101 height 15
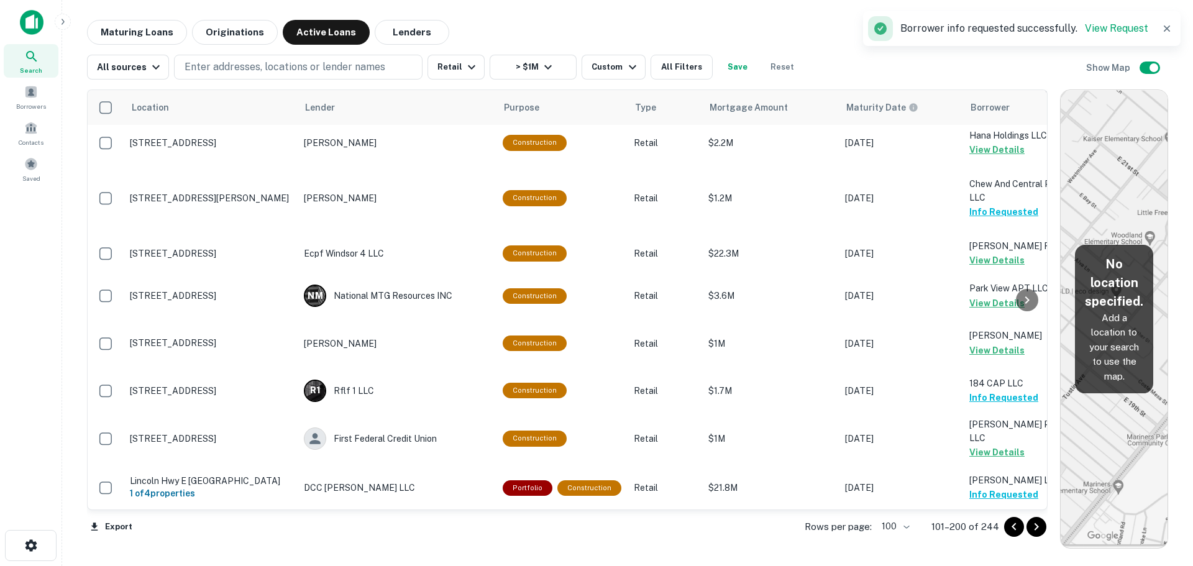
click at [1037, 527] on icon "Go to next page" at bounding box center [1036, 527] width 15 height 15
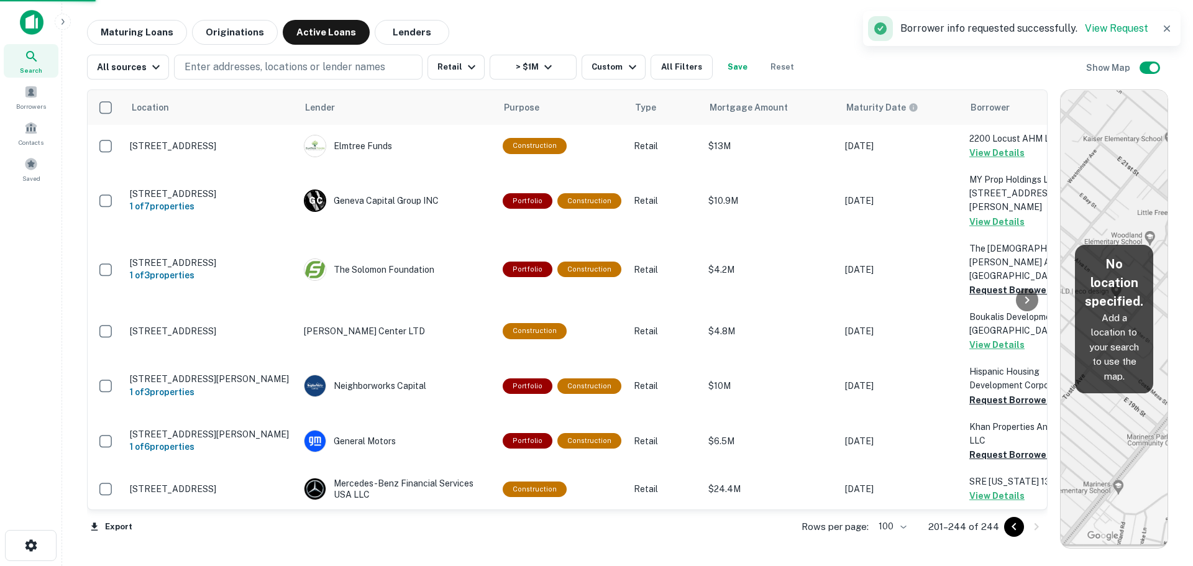
scroll to position [1812, 0]
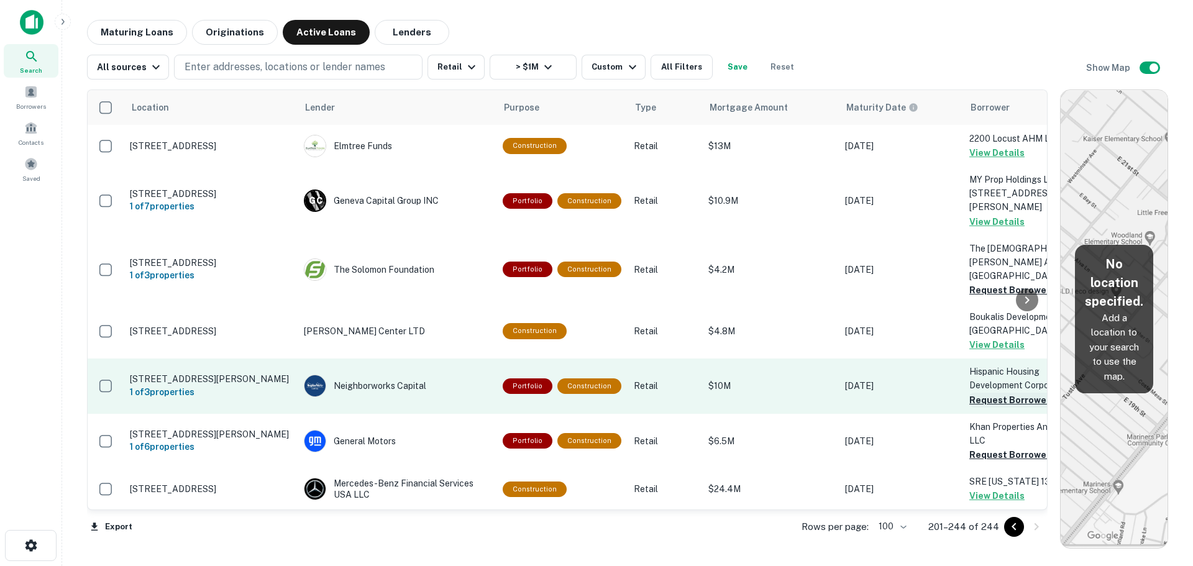
click at [983, 393] on button "Request Borrower Info" at bounding box center [1020, 400] width 101 height 15
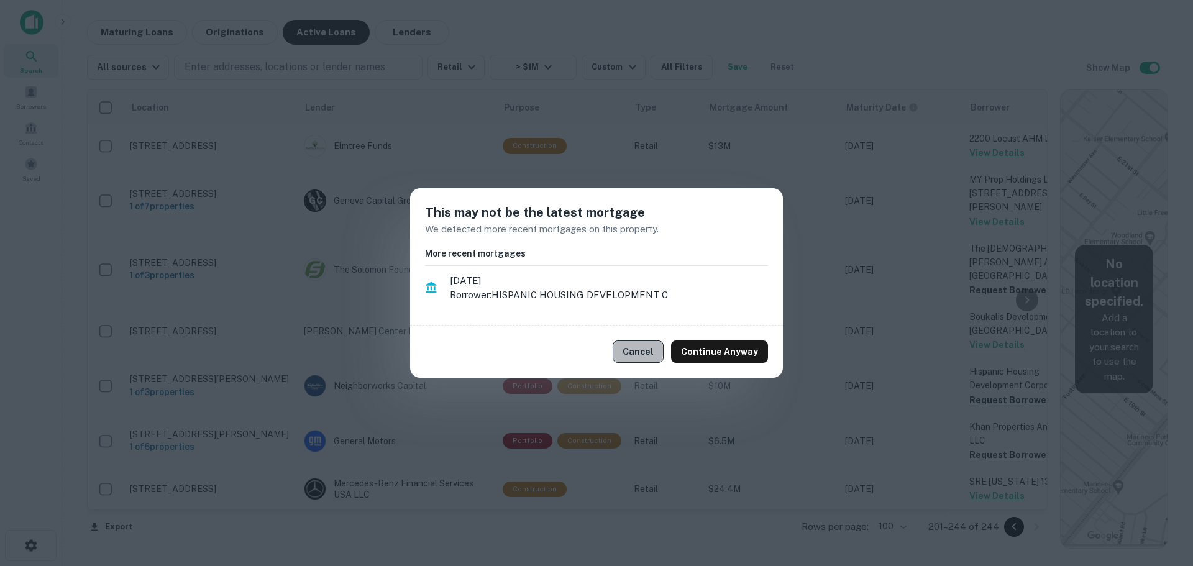
click at [629, 348] on button "Cancel" at bounding box center [638, 352] width 51 height 22
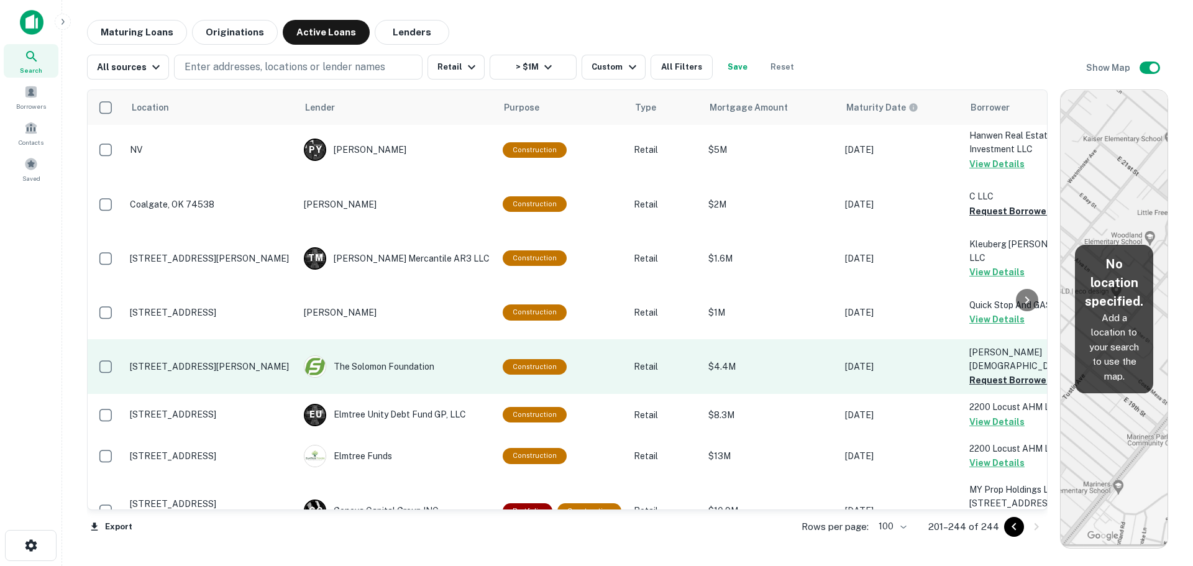
scroll to position [1377, 0]
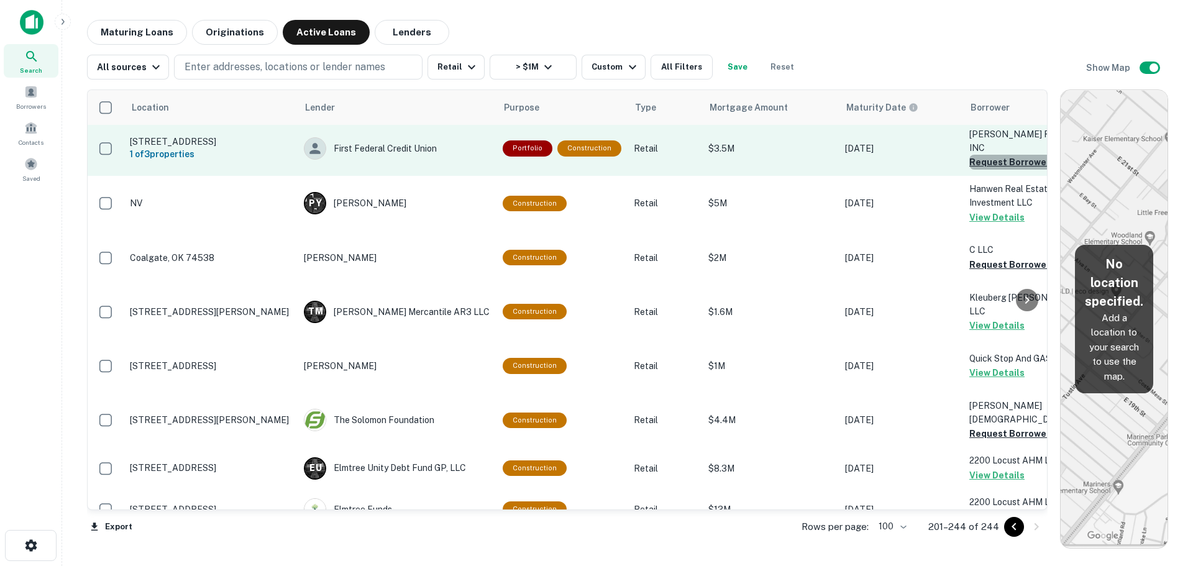
click at [971, 170] on button "Request Borrower Info" at bounding box center [1020, 162] width 101 height 15
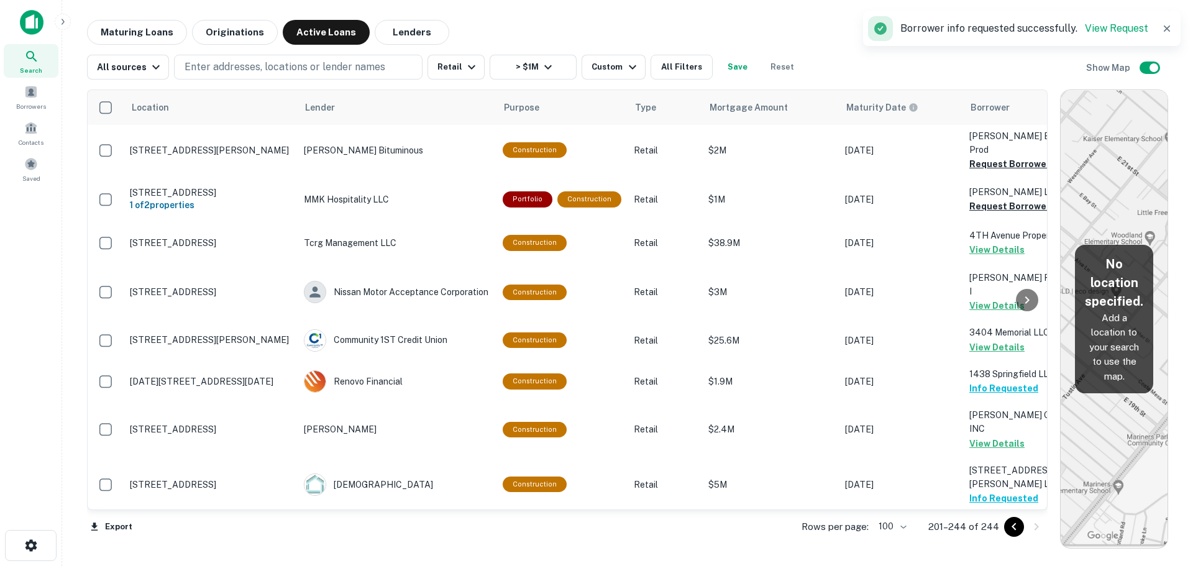
scroll to position [880, 0]
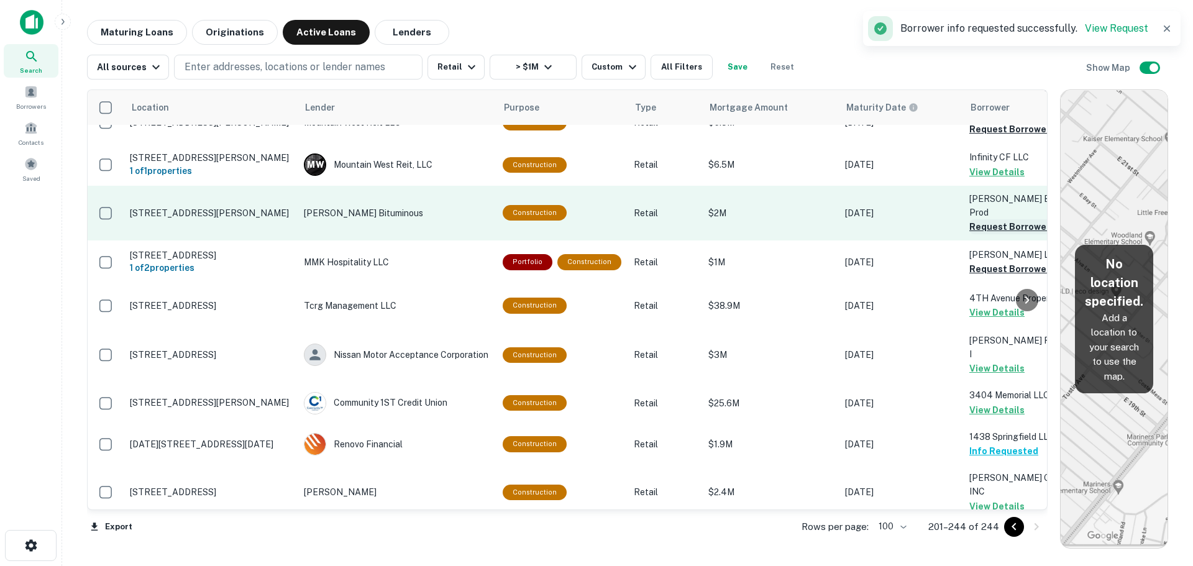
click at [978, 234] on button "Request Borrower Info" at bounding box center [1020, 226] width 101 height 15
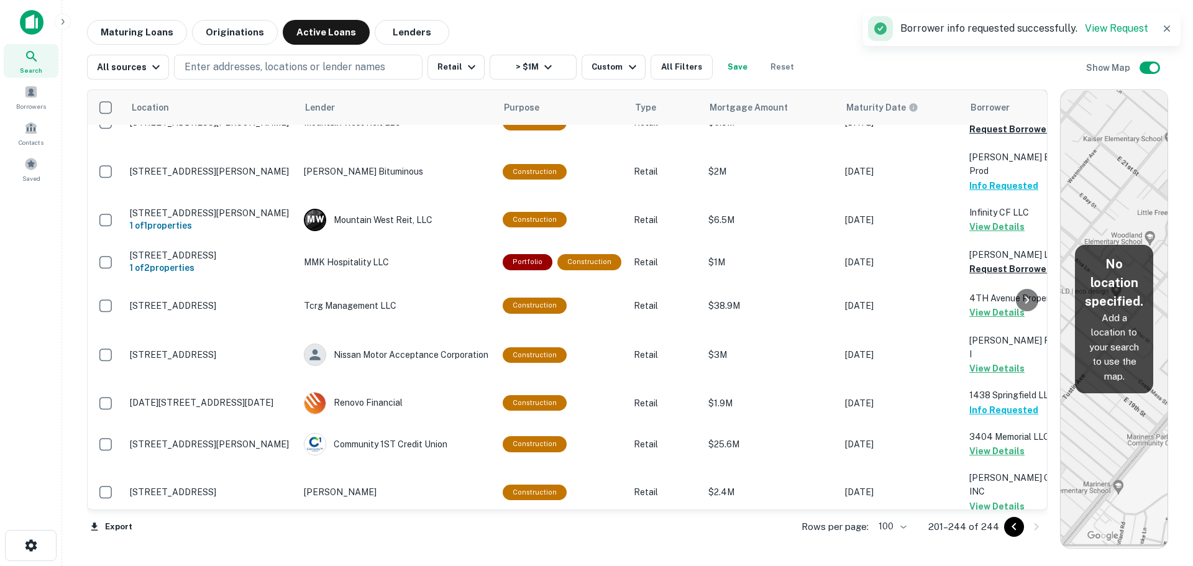
click at [989, 94] on button "Request Borrower Info" at bounding box center [1020, 87] width 101 height 15
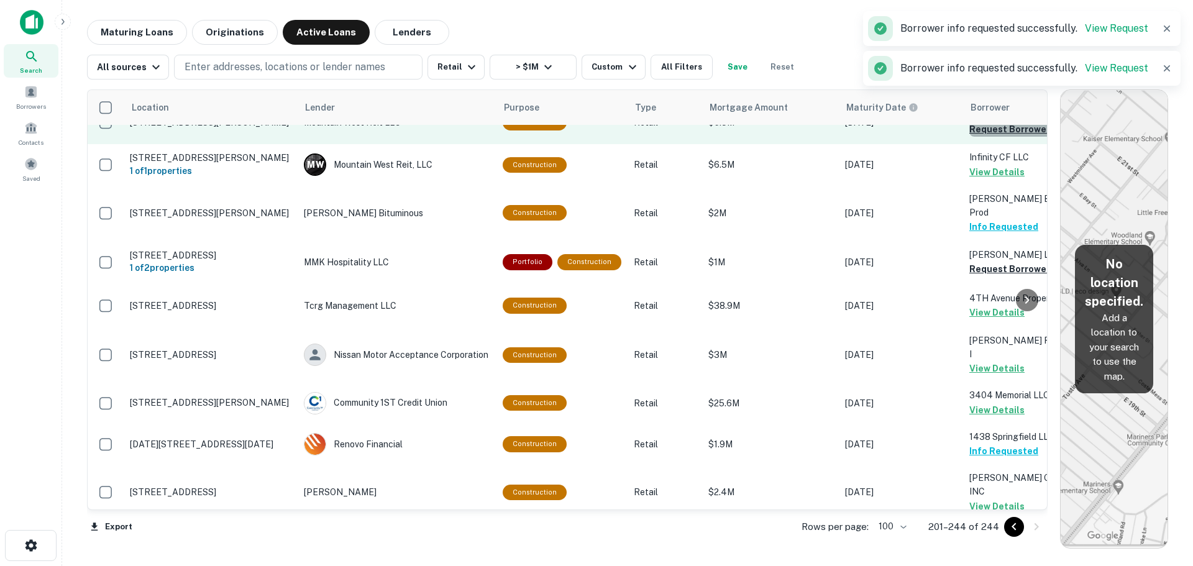
click at [991, 137] on button "Request Borrower Info" at bounding box center [1020, 129] width 101 height 15
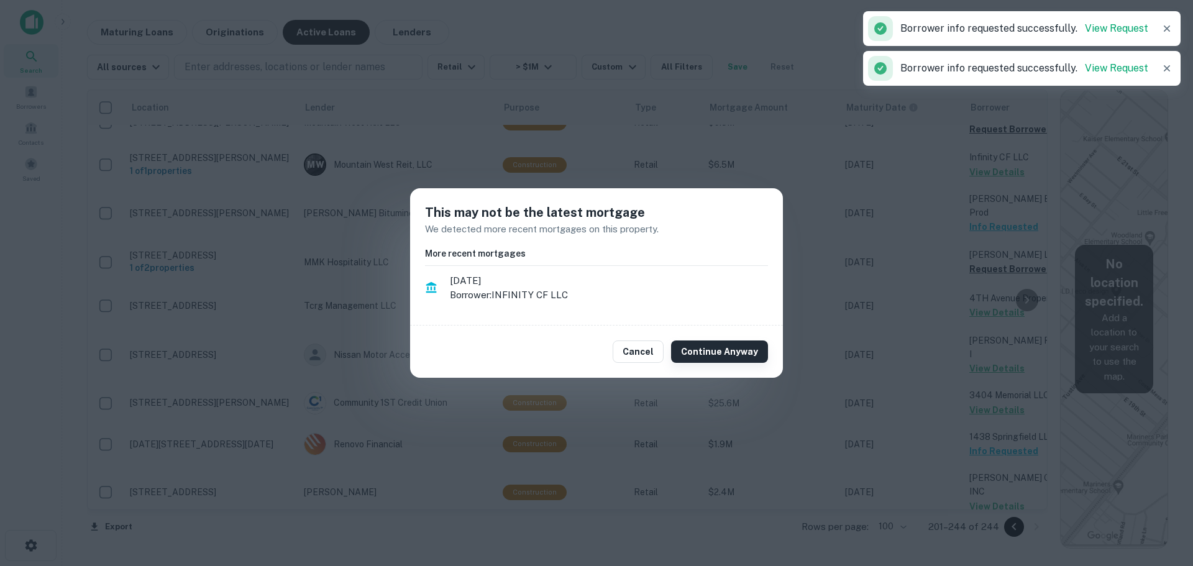
click at [738, 348] on button "Continue Anyway" at bounding box center [719, 352] width 97 height 22
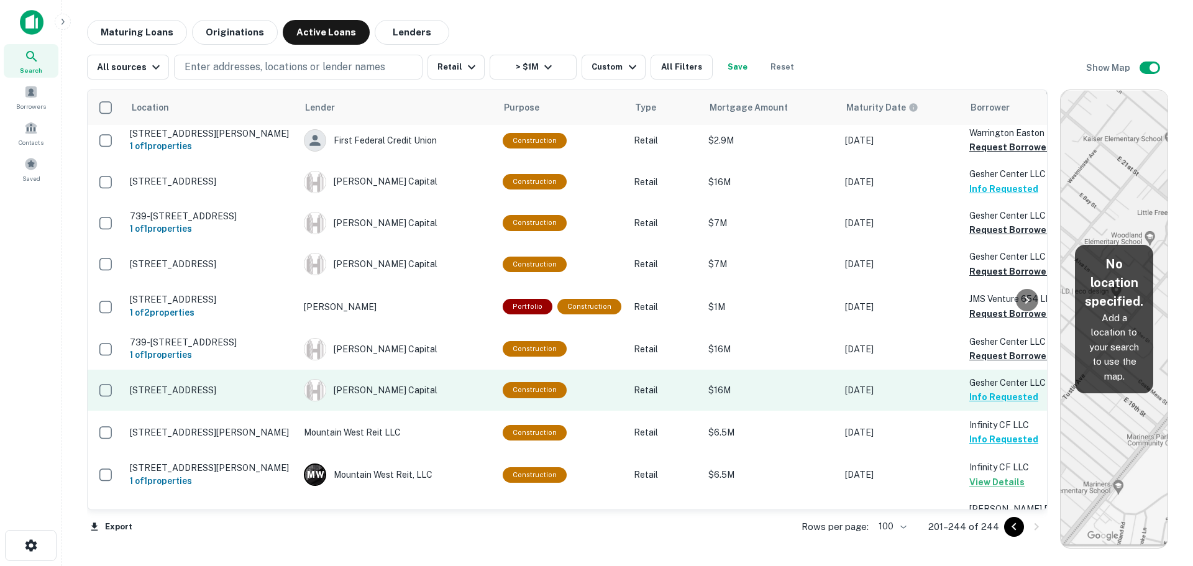
scroll to position [569, 0]
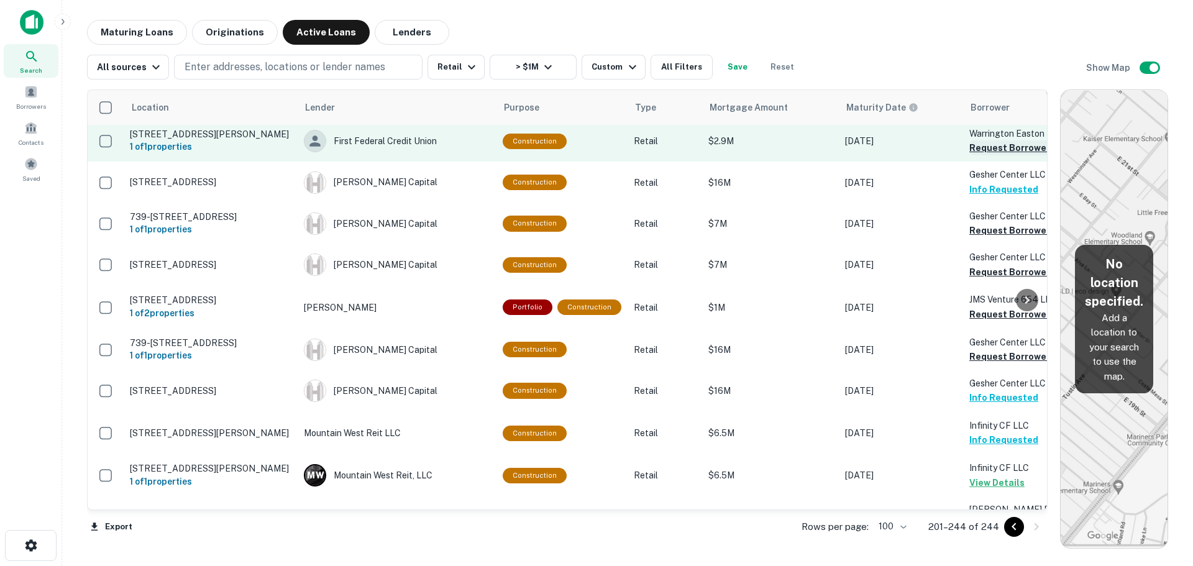
click at [982, 155] on button "Request Borrower Info" at bounding box center [1020, 147] width 101 height 15
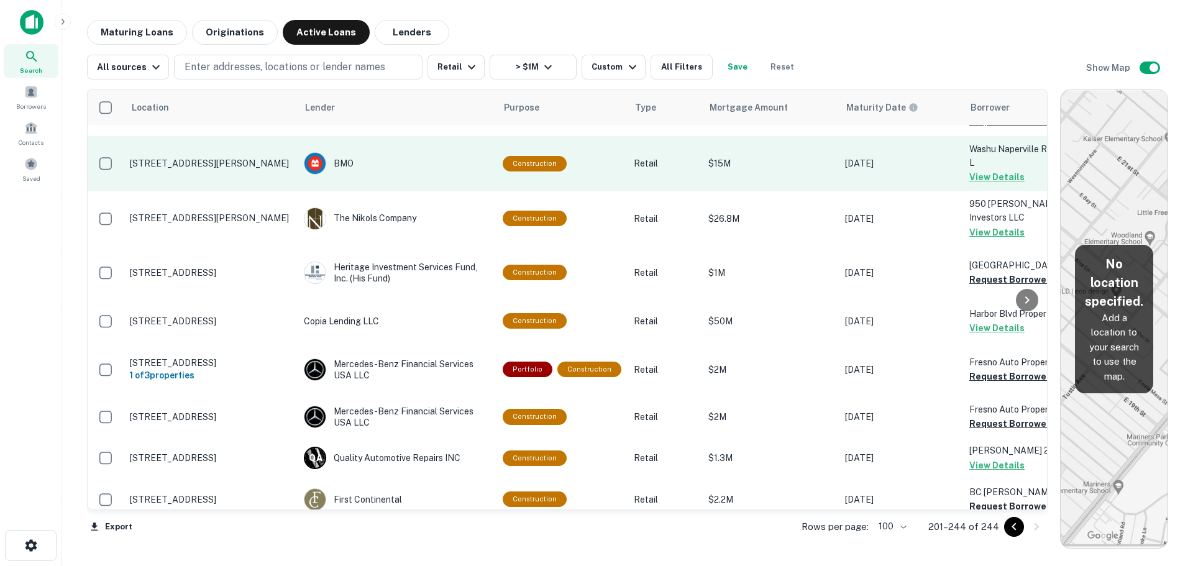
scroll to position [0, 0]
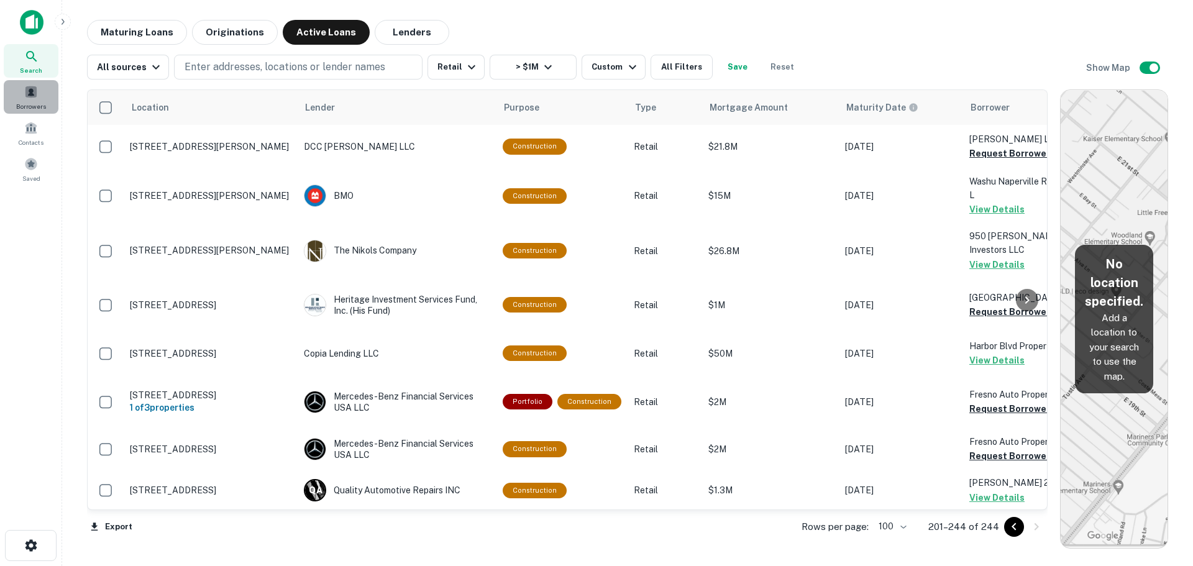
click at [35, 100] on div "Borrowers" at bounding box center [31, 97] width 55 height 34
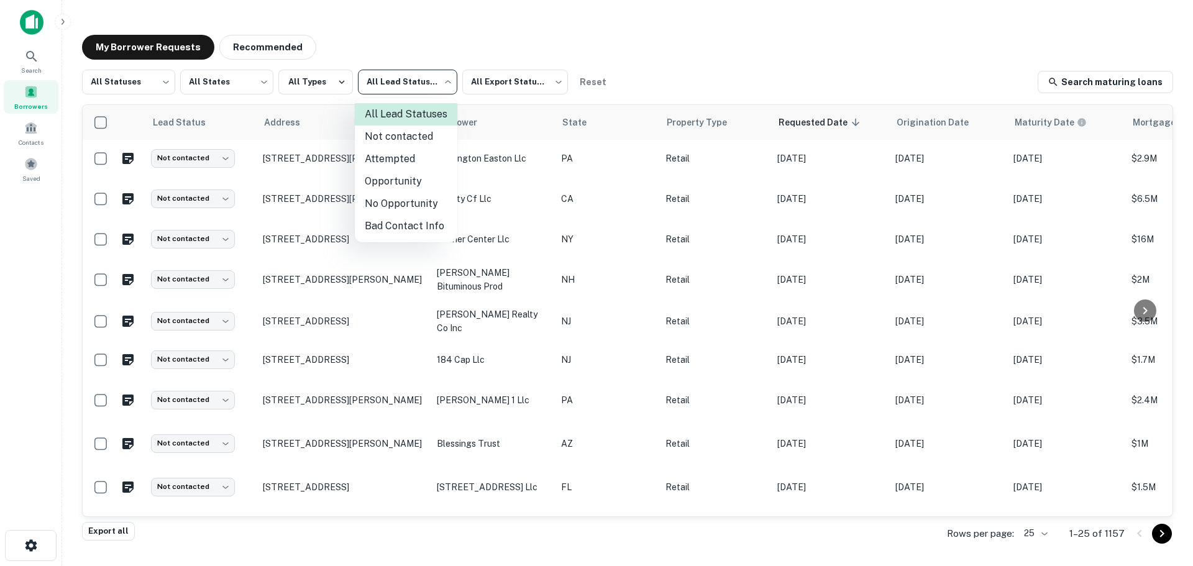
click at [377, 79] on body "Search Borrowers Contacts Saved My Borrower Requests Recommended All Statuses *…" at bounding box center [596, 283] width 1193 height 566
click at [392, 137] on li "Not contacted" at bounding box center [406, 137] width 103 height 22
type input "****"
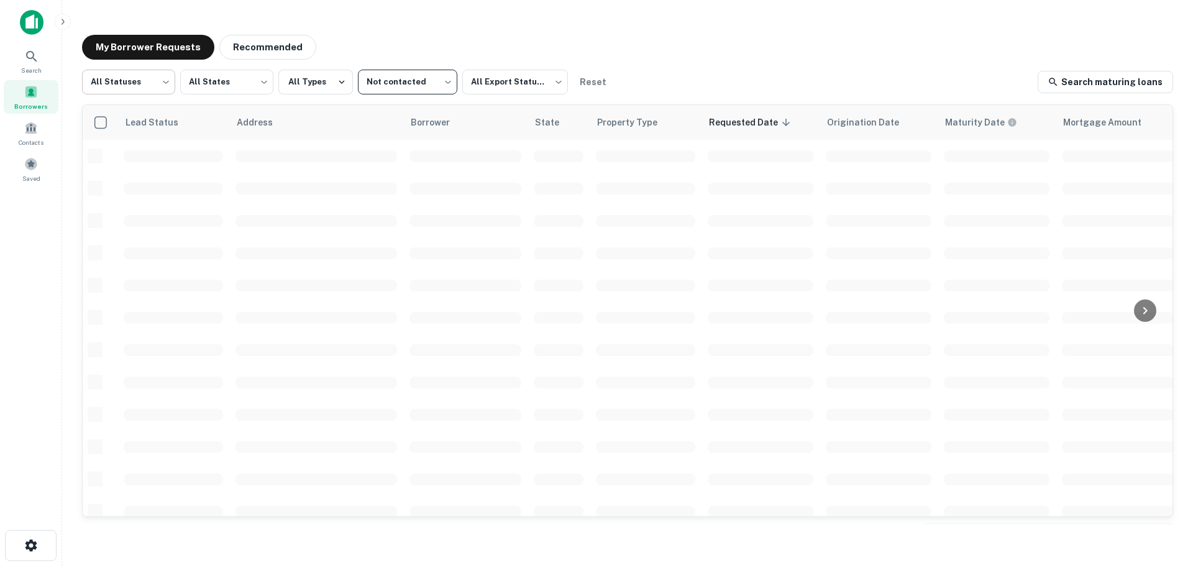
click at [136, 94] on body "Search Borrowers Contacts Saved My Borrower Requests Recommended All Statuses *…" at bounding box center [596, 283] width 1193 height 566
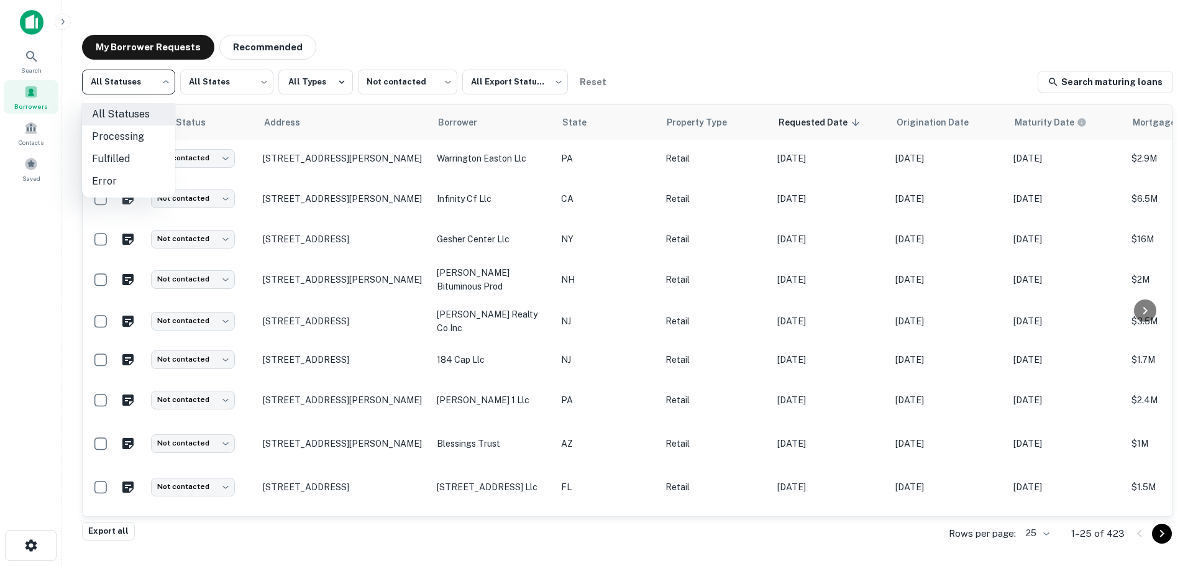
click at [131, 158] on li "Fulfilled" at bounding box center [128, 159] width 93 height 22
type input "*********"
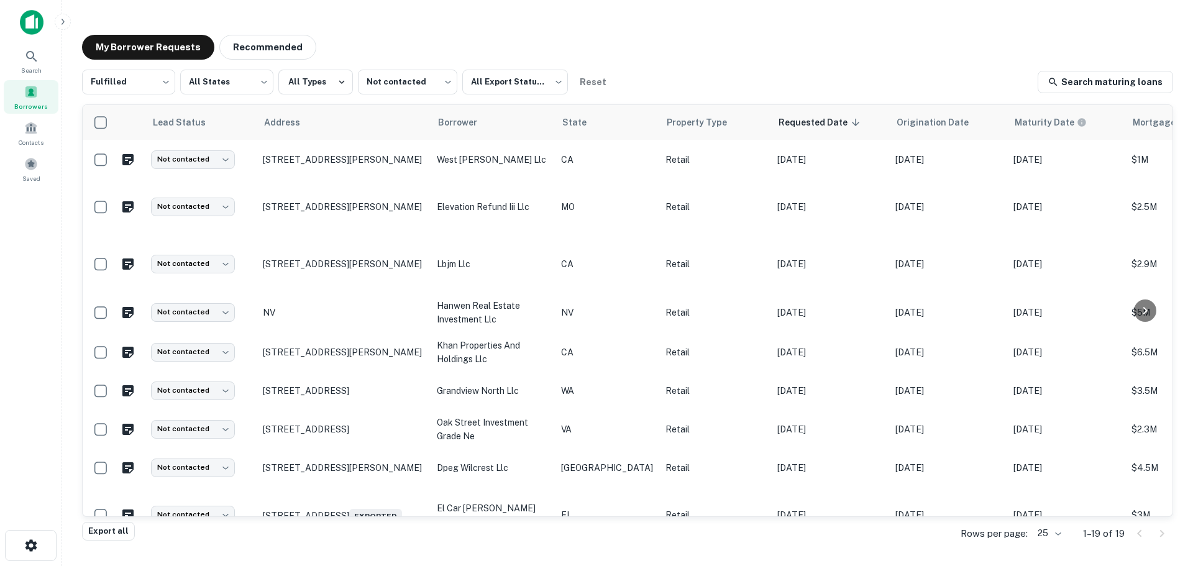
scroll to position [453, 0]
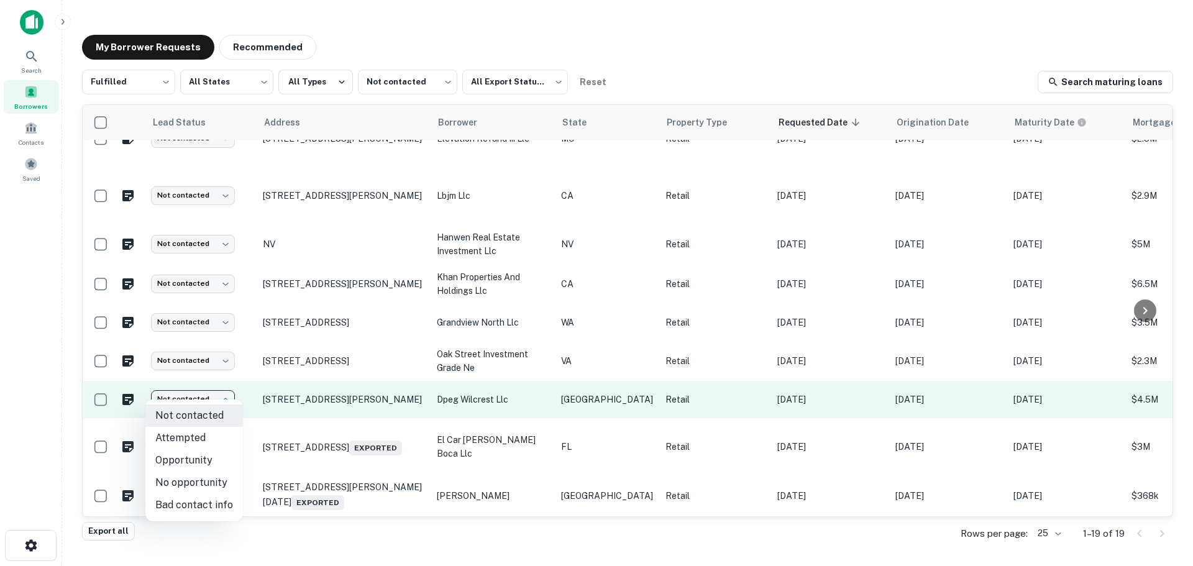
click at [184, 398] on body "Search Borrowers Contacts Saved My Borrower Requests Recommended Fulfilled ****…" at bounding box center [596, 283] width 1193 height 566
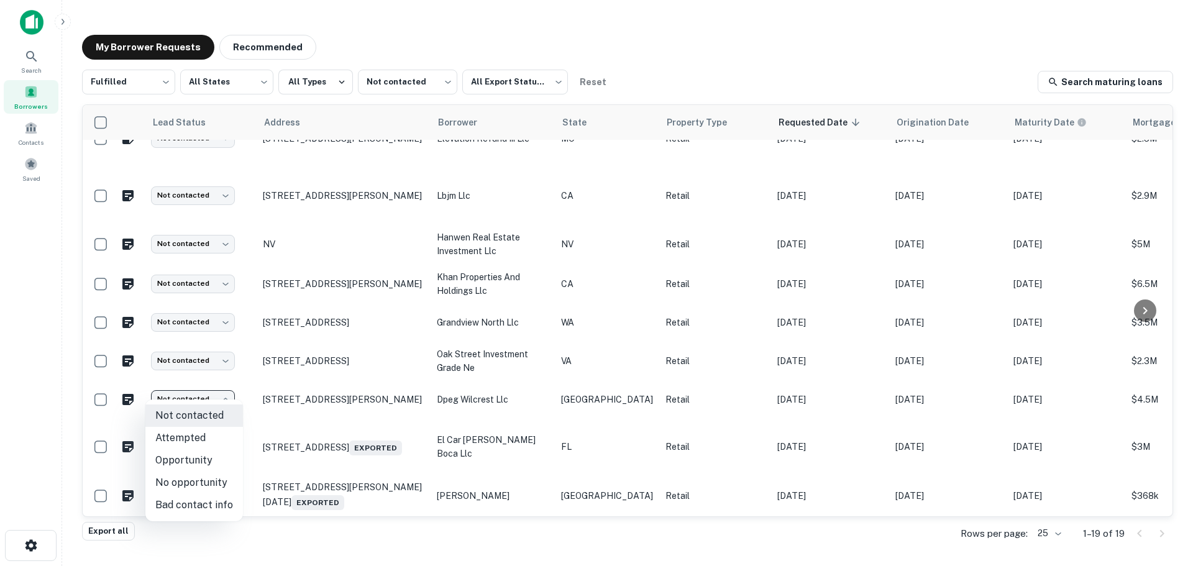
drag, startPoint x: 184, startPoint y: 434, endPoint x: 196, endPoint y: 456, distance: 24.5
click at [196, 456] on ul "Not contacted Attempted Opportunity No opportunity Bad contact info" at bounding box center [194, 461] width 98 height 122
click at [196, 456] on li "Opportunity" at bounding box center [194, 460] width 98 height 22
type input "**********"
